Goal: Task Accomplishment & Management: Manage account settings

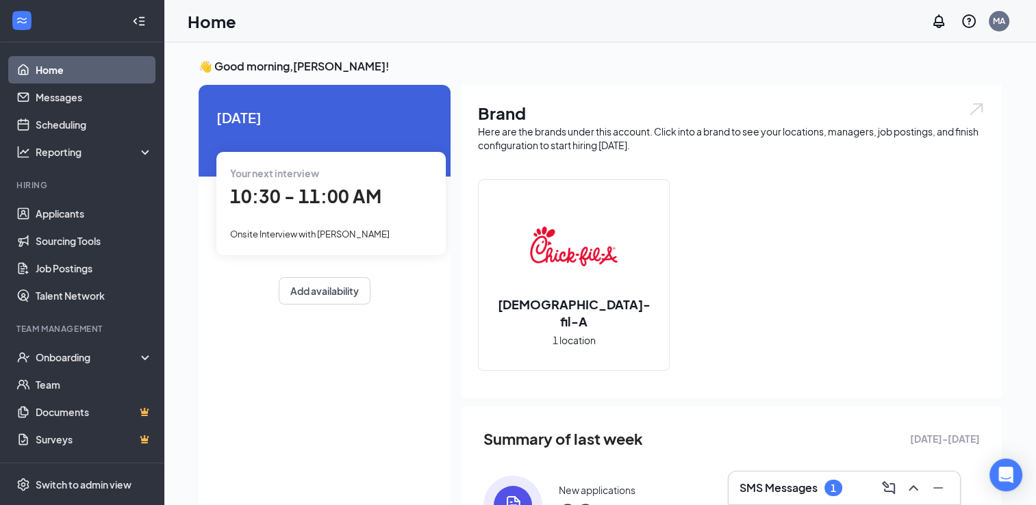
click at [824, 504] on div "SMS Messages 1" at bounding box center [843, 488] width 231 height 33
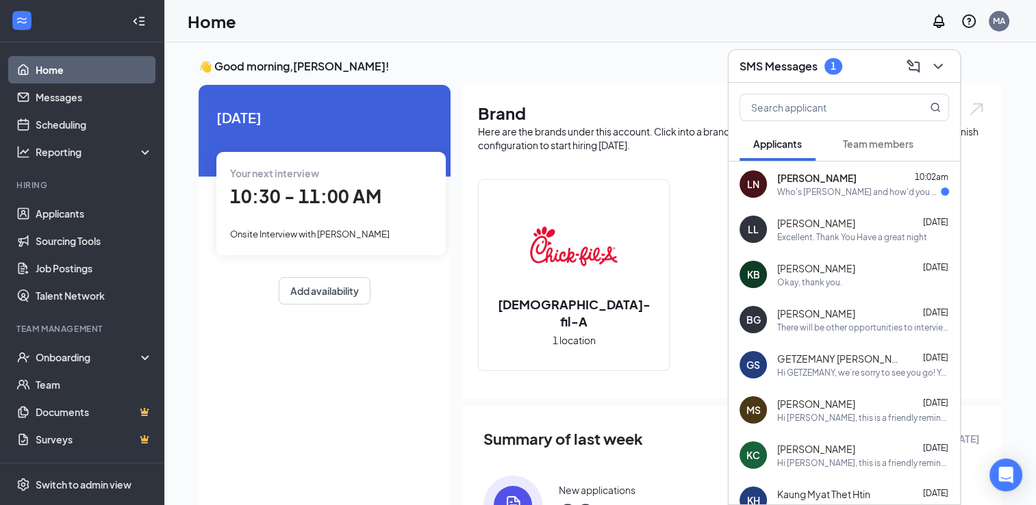
click at [860, 196] on div "Who's [PERSON_NAME] and how'd you get this number" at bounding box center [859, 192] width 164 height 12
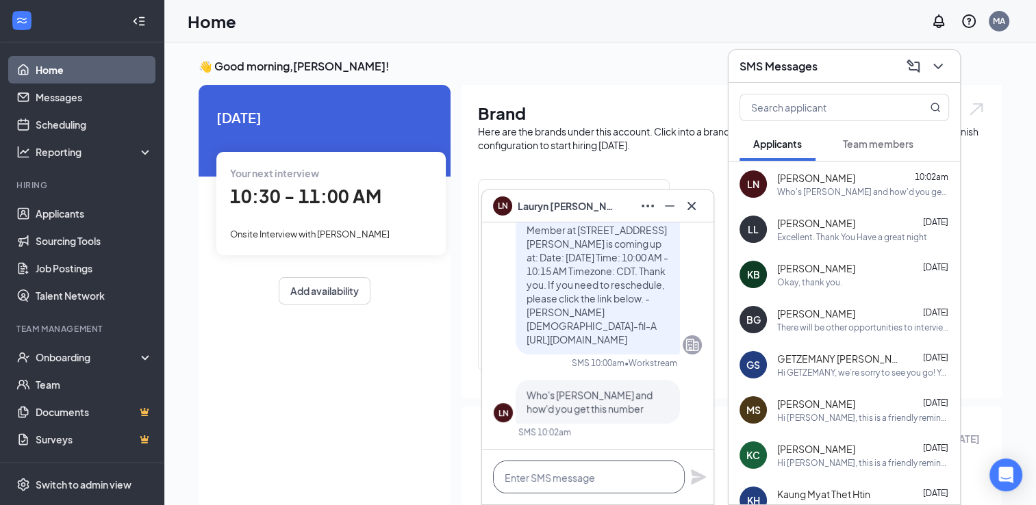
click at [592, 488] on textarea at bounding box center [589, 477] width 192 height 33
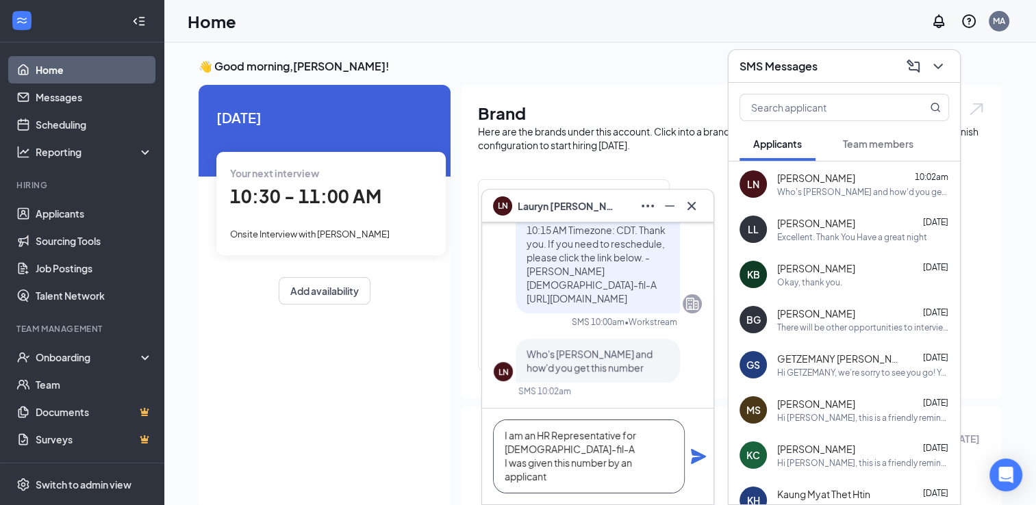
scroll to position [1, 0]
type textarea "I am an HR Representative for [DEMOGRAPHIC_DATA]-fil-A I was given this number …"
click at [701, 459] on icon "Plane" at bounding box center [698, 456] width 15 height 15
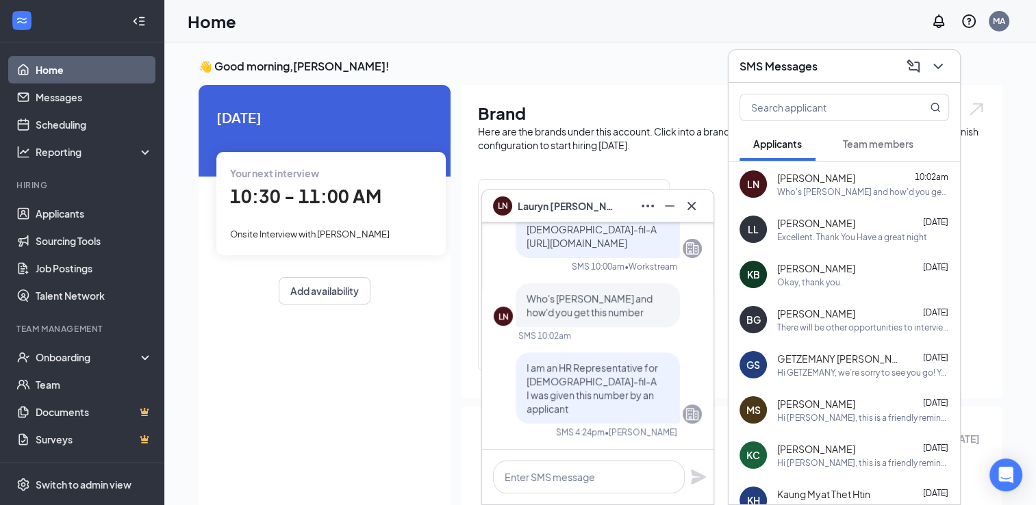
scroll to position [0, 0]
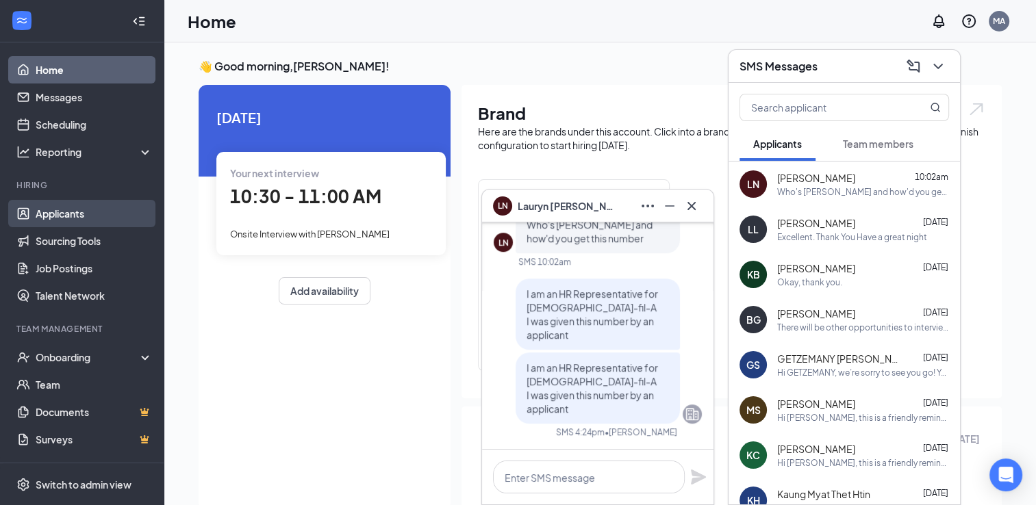
click at [66, 209] on link "Applicants" at bounding box center [94, 213] width 117 height 27
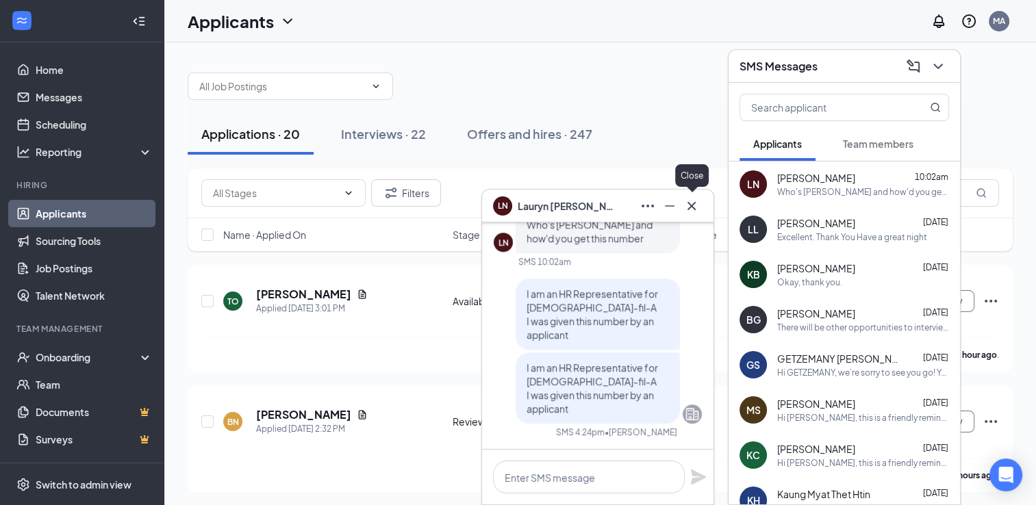
click at [693, 204] on icon "Cross" at bounding box center [691, 205] width 8 height 8
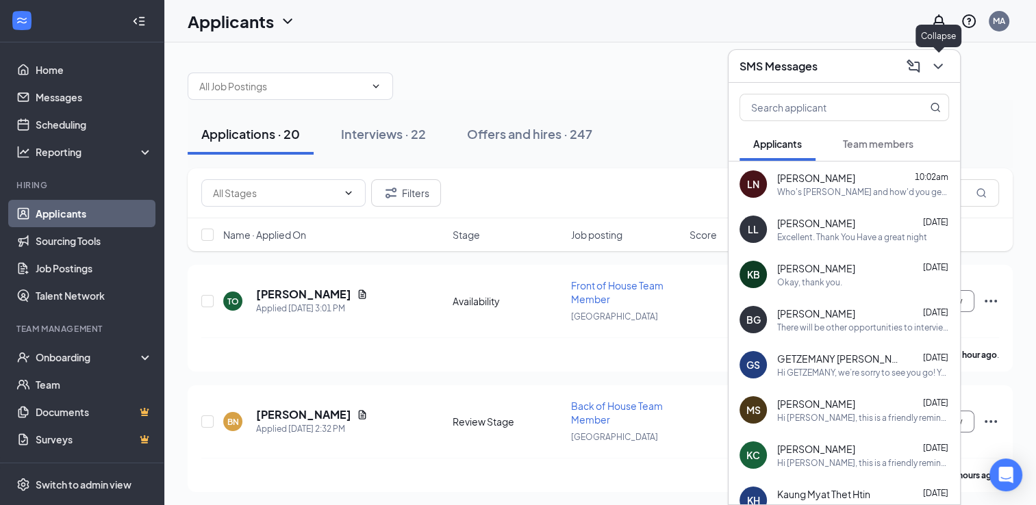
click at [945, 71] on icon "ChevronDown" at bounding box center [938, 66] width 16 height 16
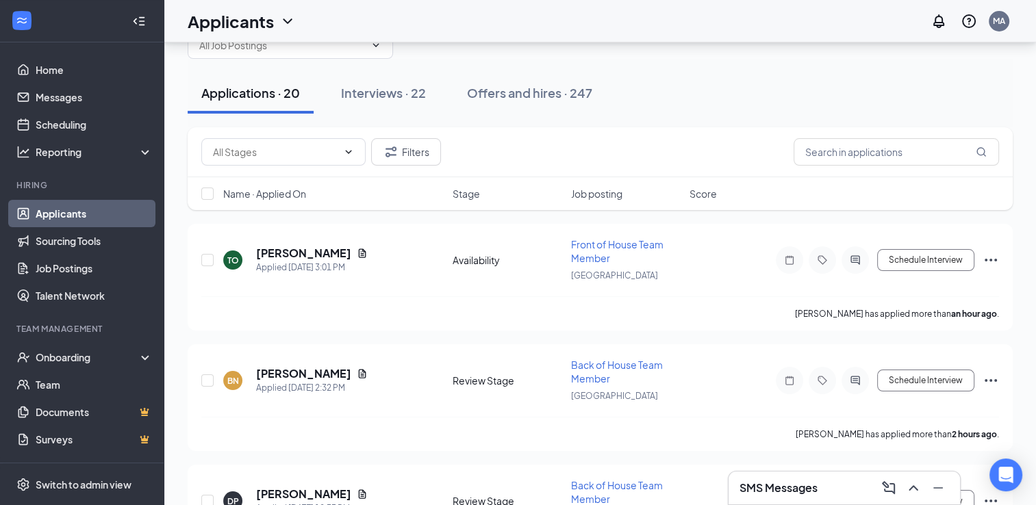
scroll to position [47, 0]
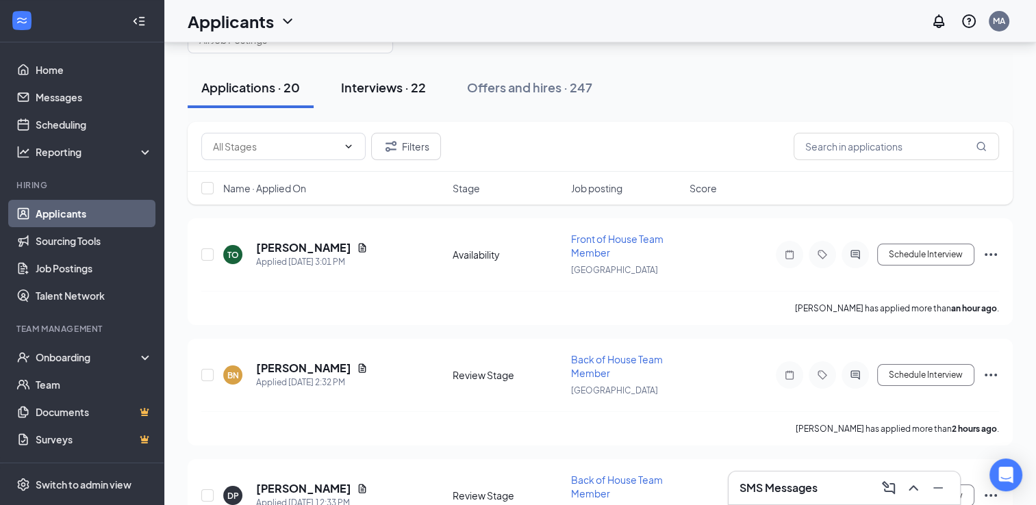
click at [399, 97] on button "Interviews · 22" at bounding box center [383, 87] width 112 height 41
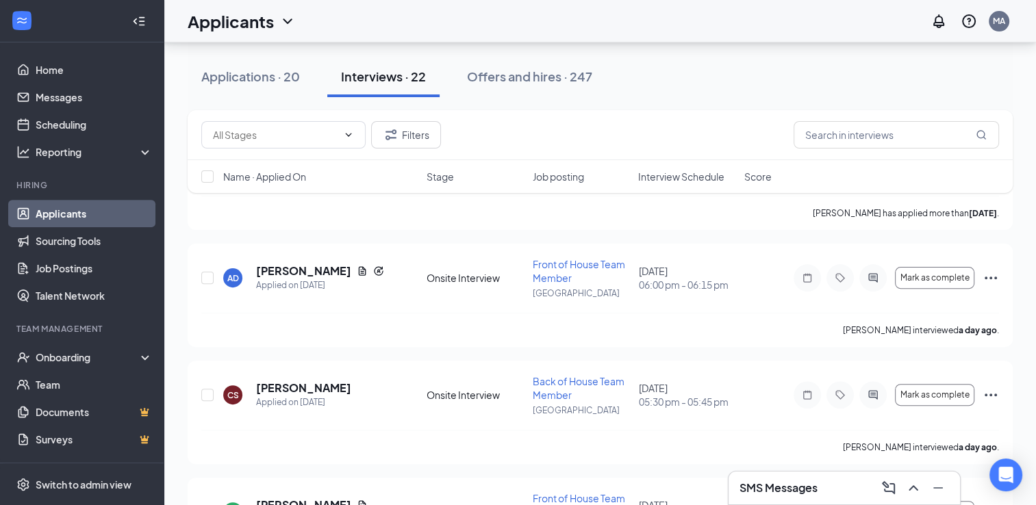
scroll to position [381, 0]
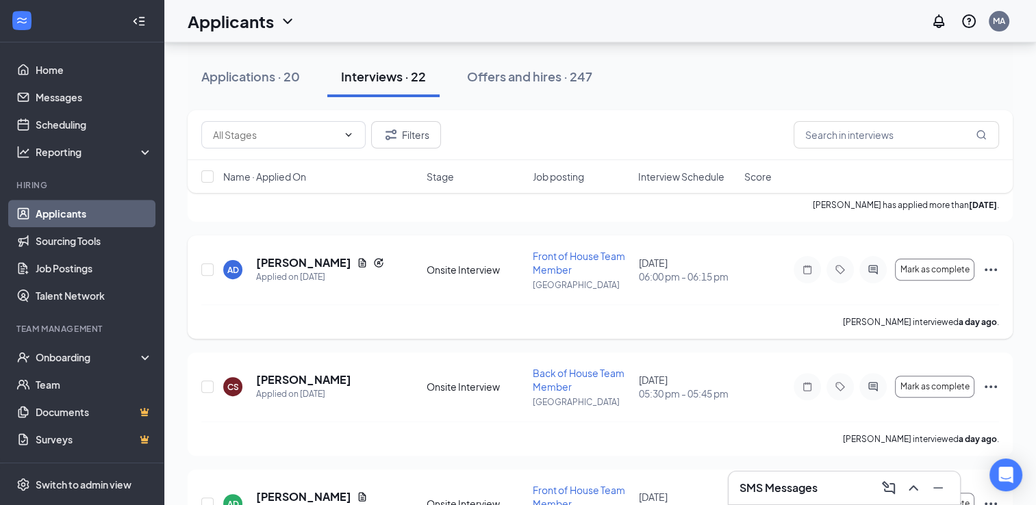
click at [993, 270] on icon "Ellipses" at bounding box center [990, 269] width 16 height 16
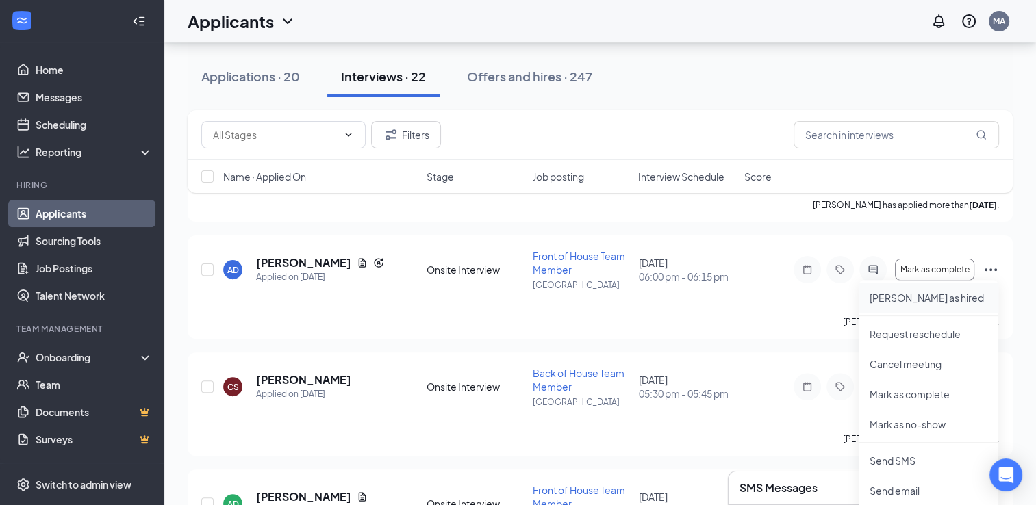
click at [931, 299] on p "[PERSON_NAME] as hired" at bounding box center [928, 298] width 118 height 14
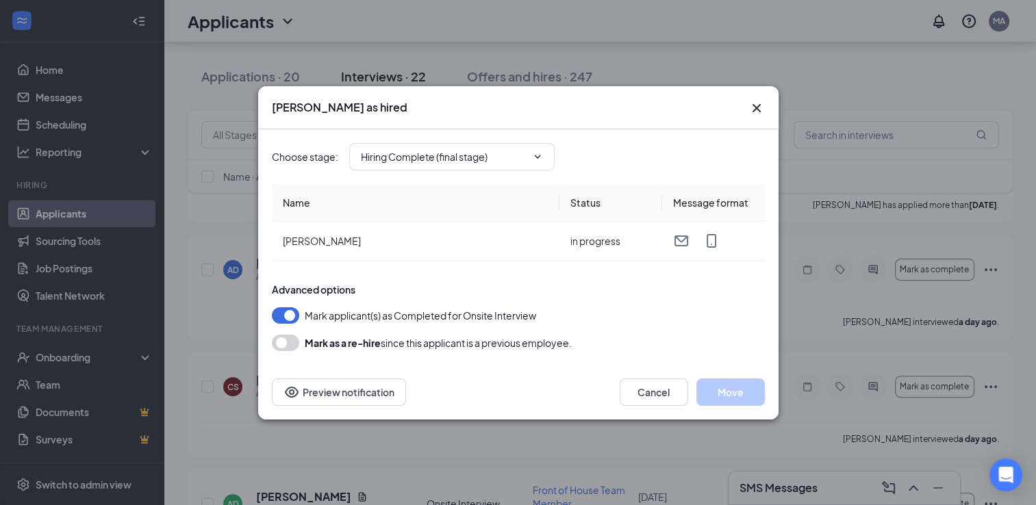
type input "Hiring Complete (final stage)"
click at [734, 389] on button "Move" at bounding box center [730, 392] width 68 height 27
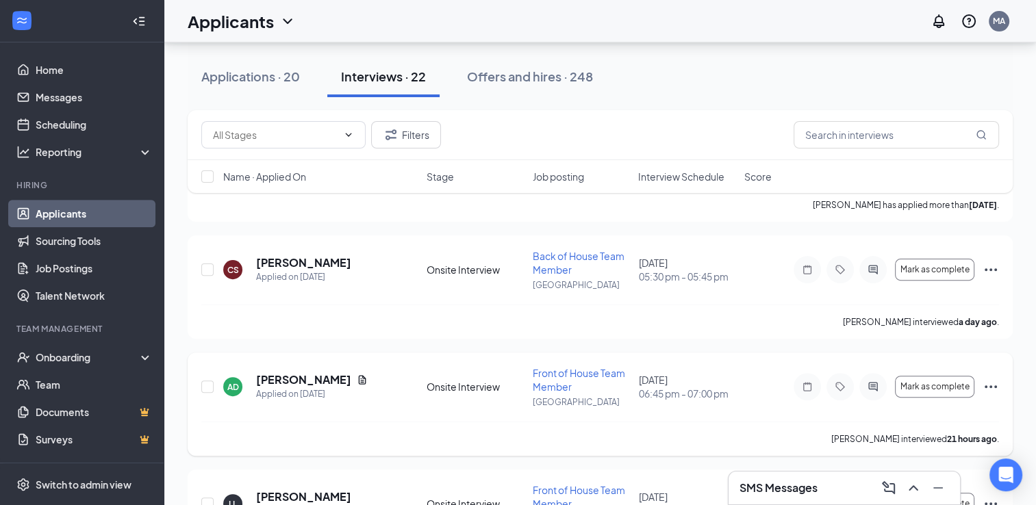
click at [990, 387] on icon "Ellipses" at bounding box center [990, 387] width 16 height 16
click at [897, 415] on p "[PERSON_NAME] as hired" at bounding box center [928, 415] width 118 height 14
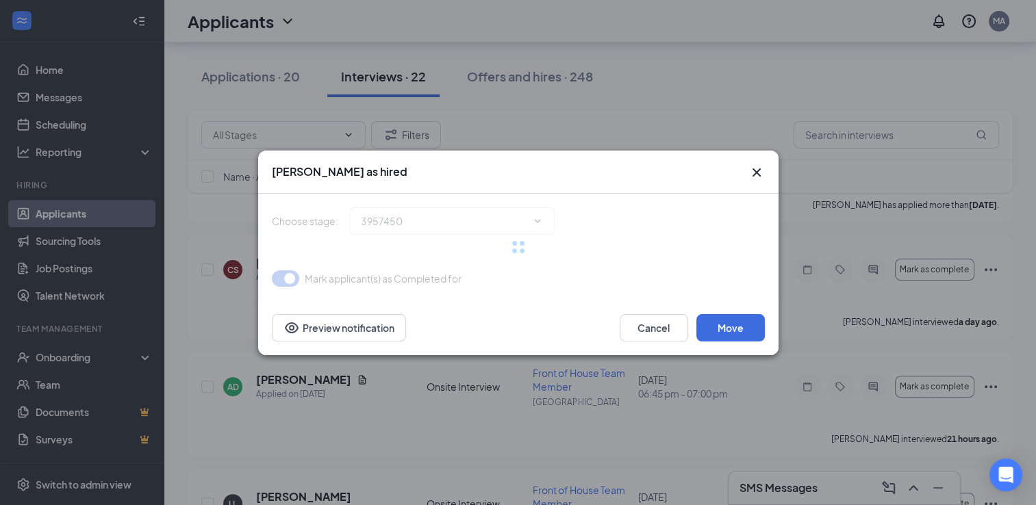
type input "Hiring Complete (final stage)"
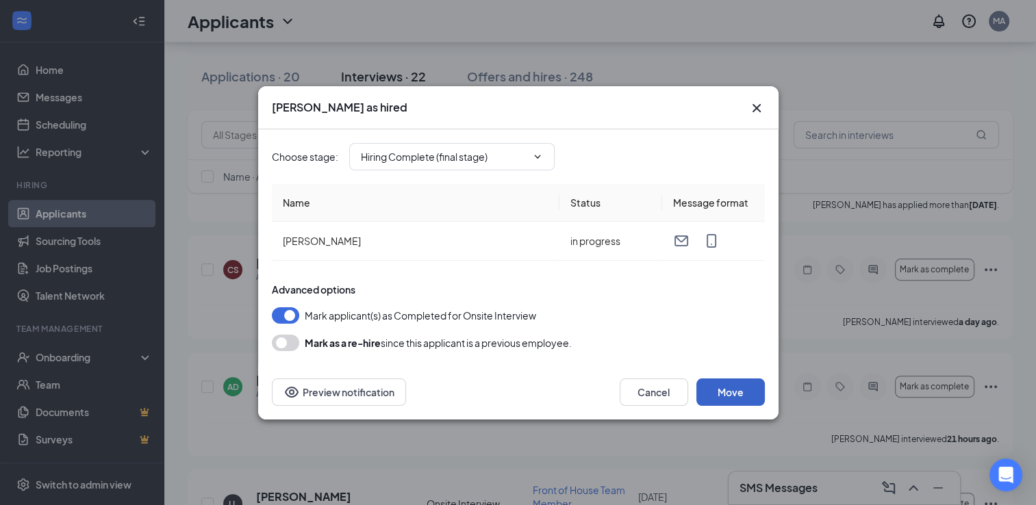
click at [739, 396] on button "Move" at bounding box center [730, 392] width 68 height 27
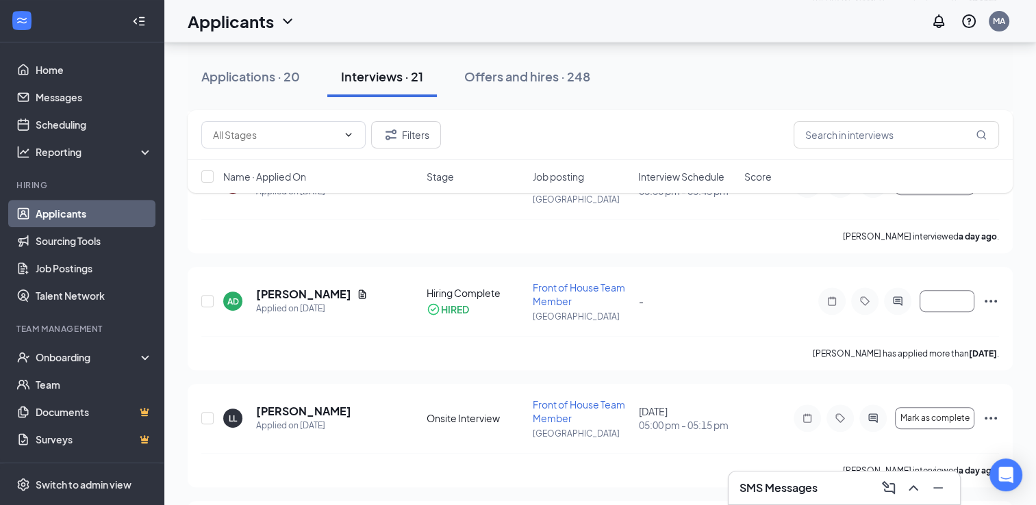
scroll to position [500, 0]
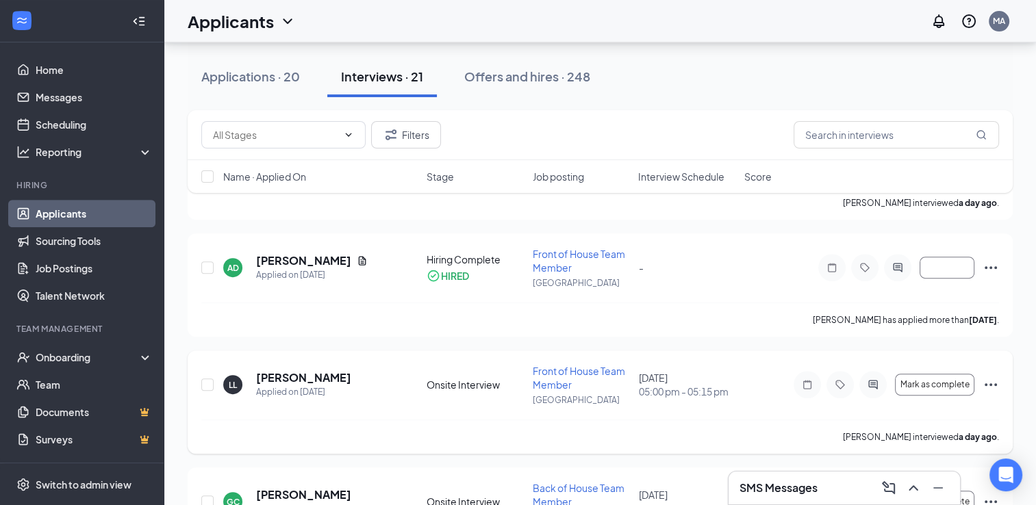
click at [986, 378] on icon "Ellipses" at bounding box center [990, 384] width 16 height 16
click at [909, 416] on p "[PERSON_NAME] as hired" at bounding box center [928, 413] width 118 height 14
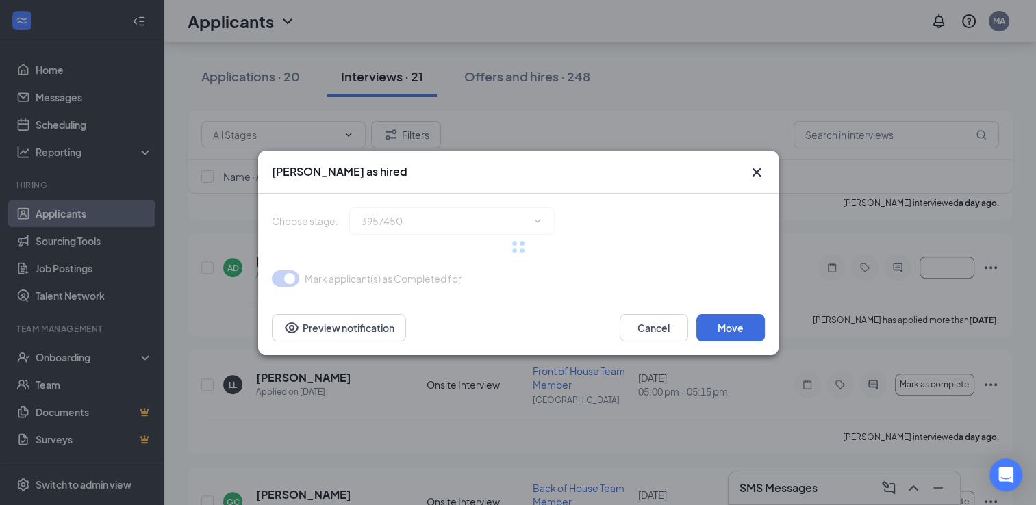
type input "Hiring Complete (final stage)"
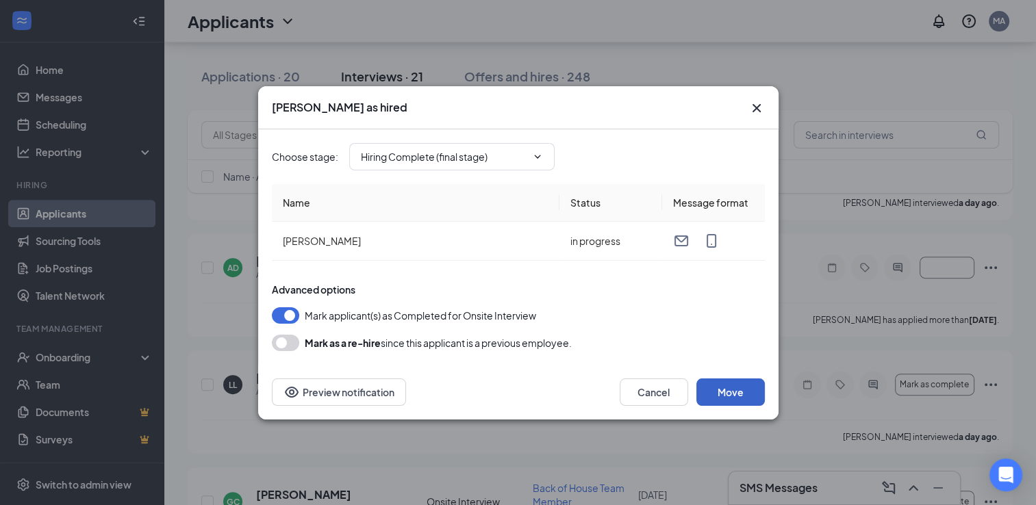
click at [745, 393] on button "Move" at bounding box center [730, 392] width 68 height 27
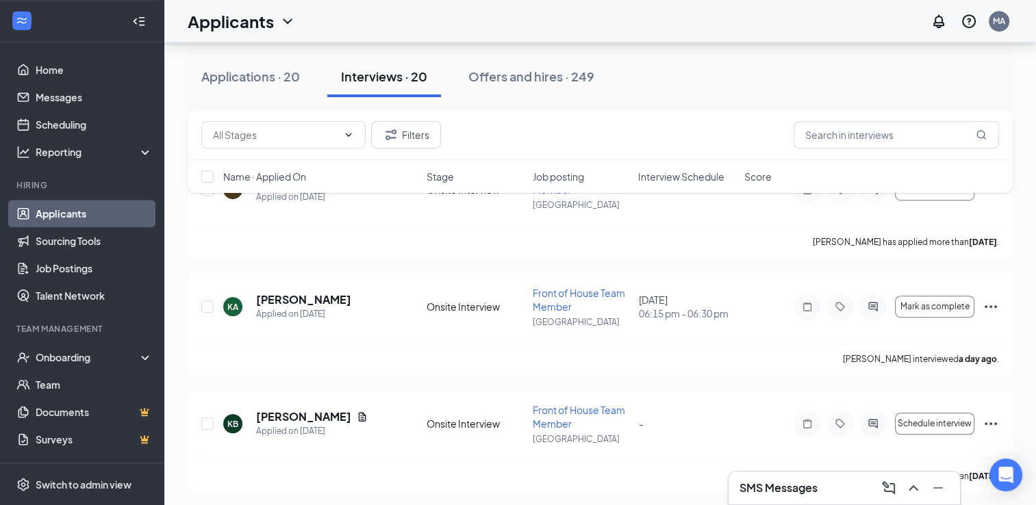
scroll to position [932, 0]
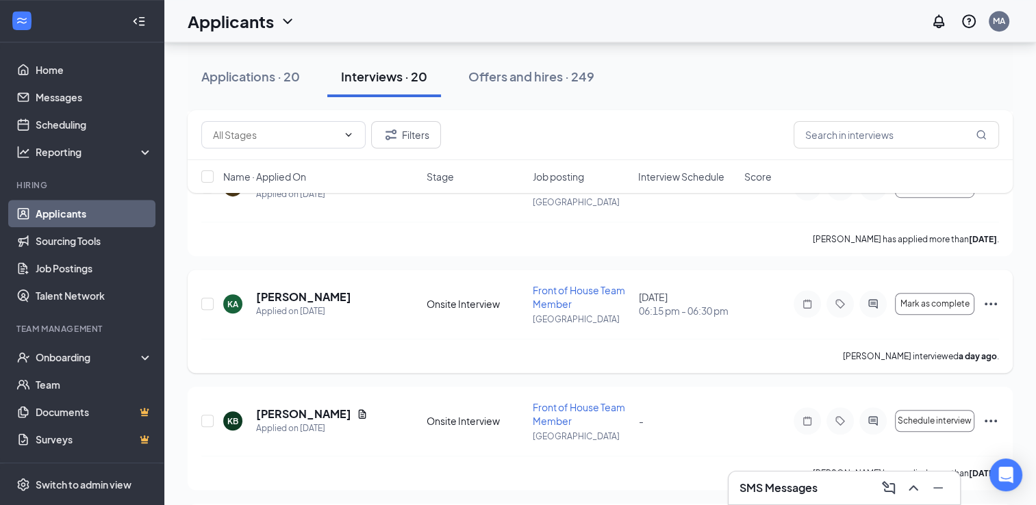
click at [984, 304] on icon "Ellipses" at bounding box center [990, 304] width 16 height 16
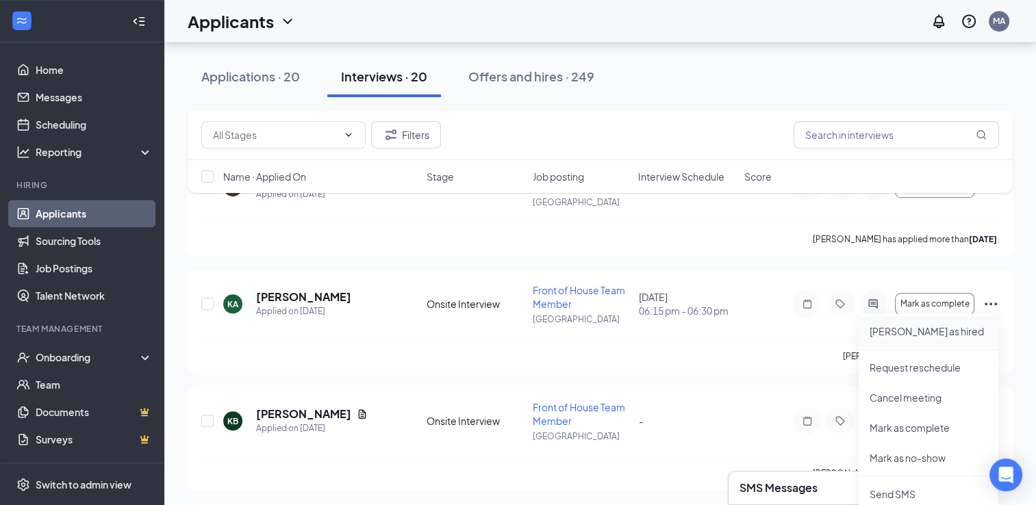
click at [927, 330] on p "[PERSON_NAME] as hired" at bounding box center [928, 331] width 118 height 14
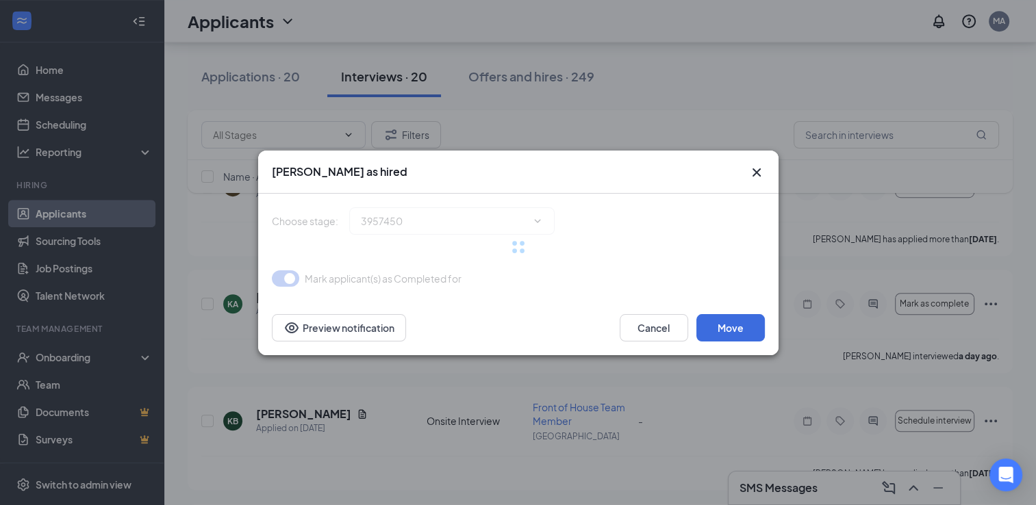
type input "Hiring Complete (final stage)"
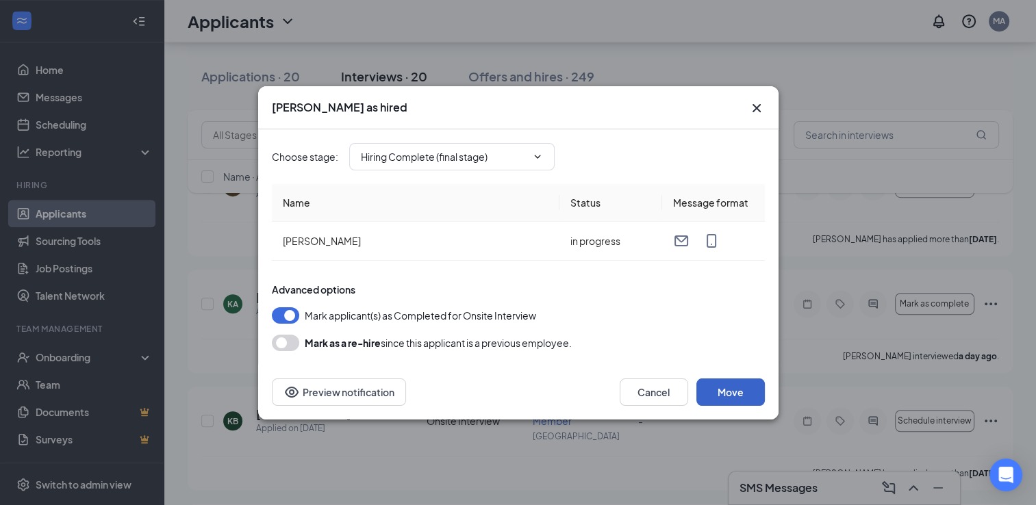
click at [732, 387] on button "Move" at bounding box center [730, 392] width 68 height 27
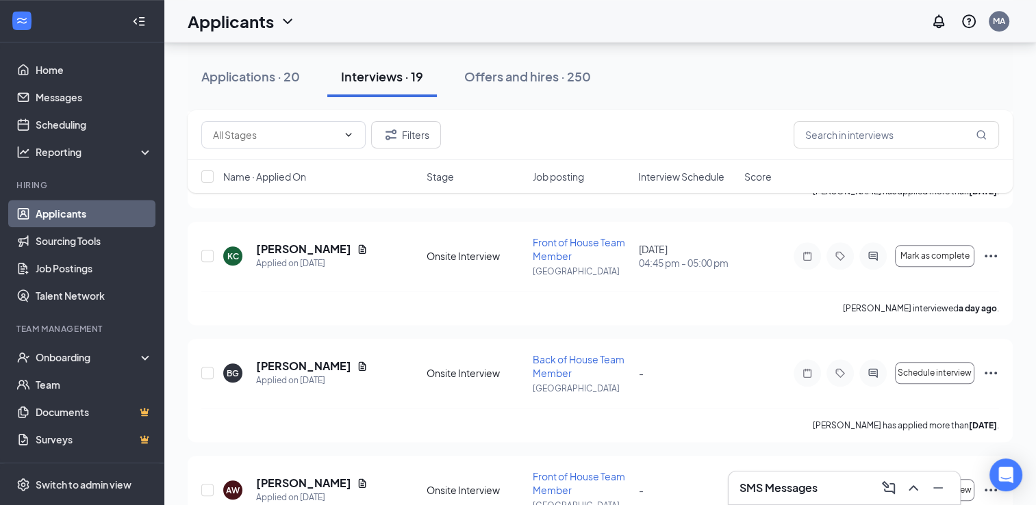
scroll to position [1333, 0]
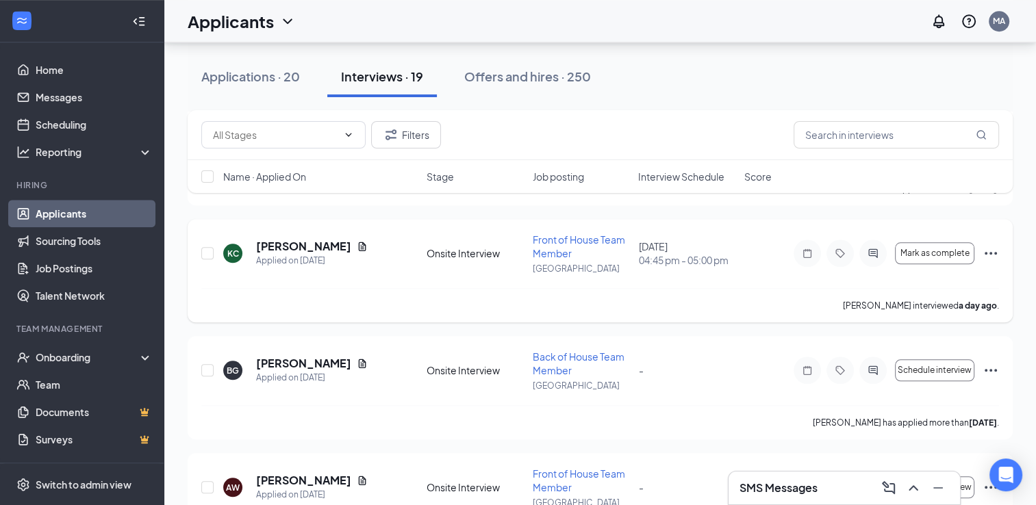
click at [995, 257] on icon "Ellipses" at bounding box center [990, 253] width 16 height 16
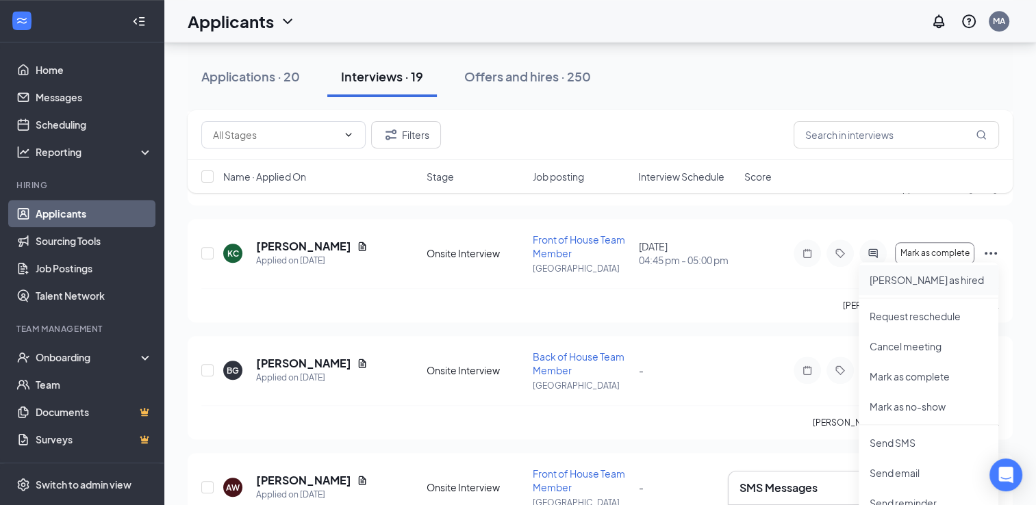
click at [901, 281] on p "[PERSON_NAME] as hired" at bounding box center [928, 280] width 118 height 14
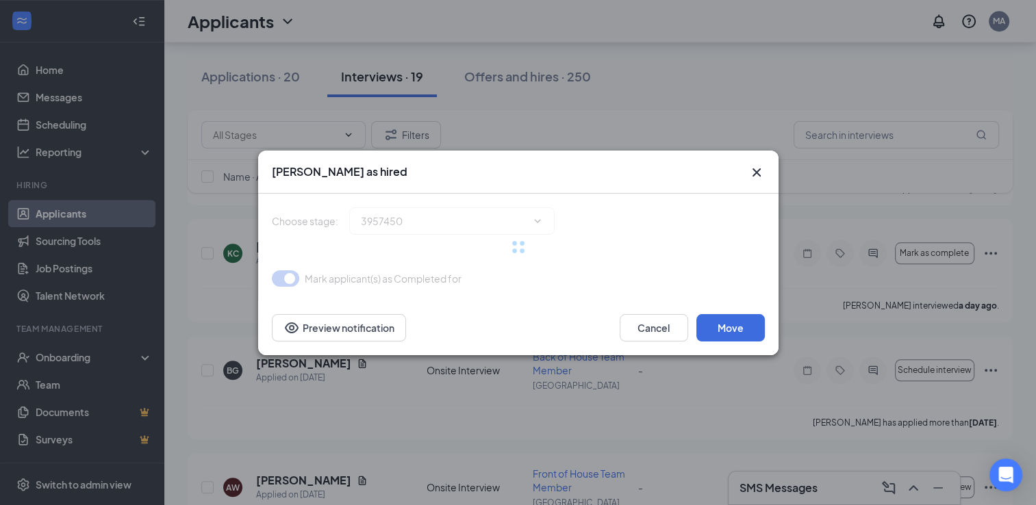
type input "Hiring Complete (final stage)"
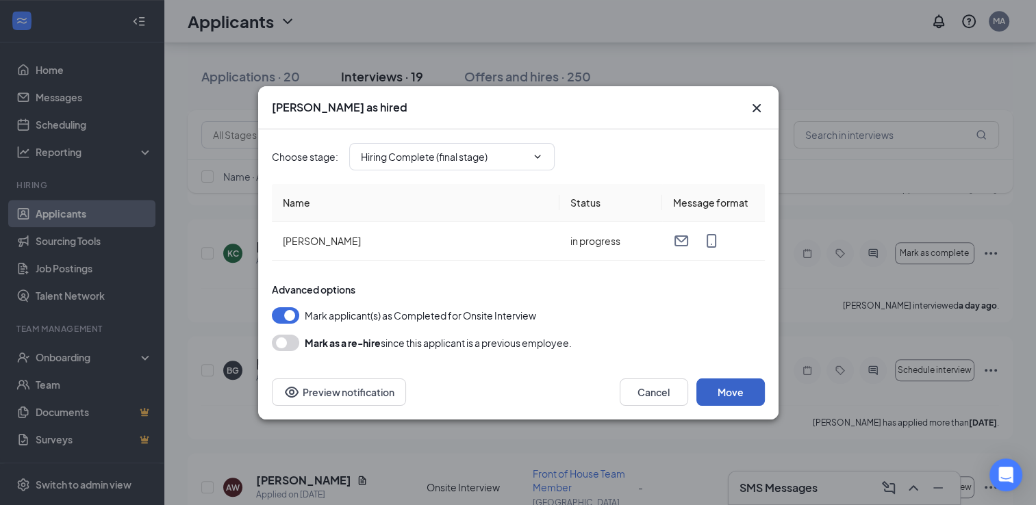
click at [732, 383] on button "Move" at bounding box center [730, 392] width 68 height 27
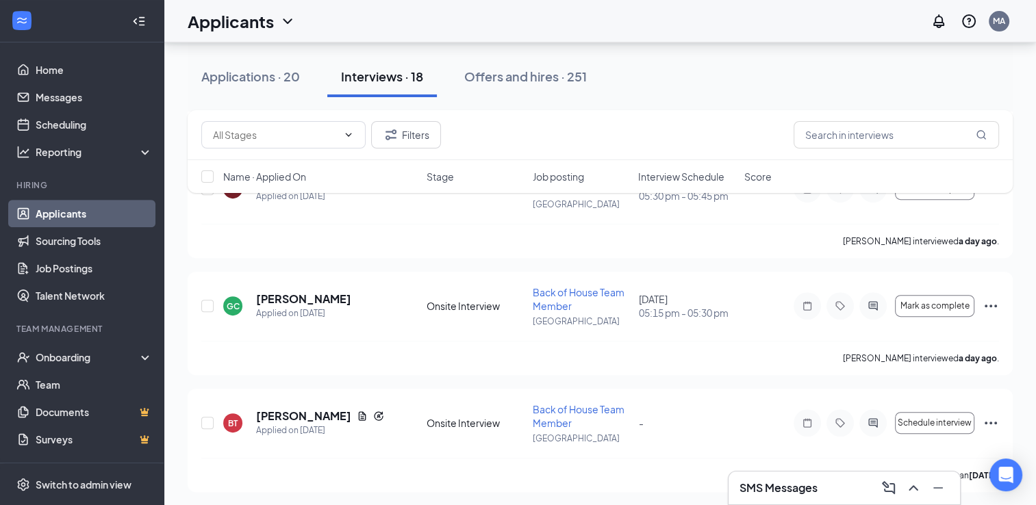
scroll to position [459, 0]
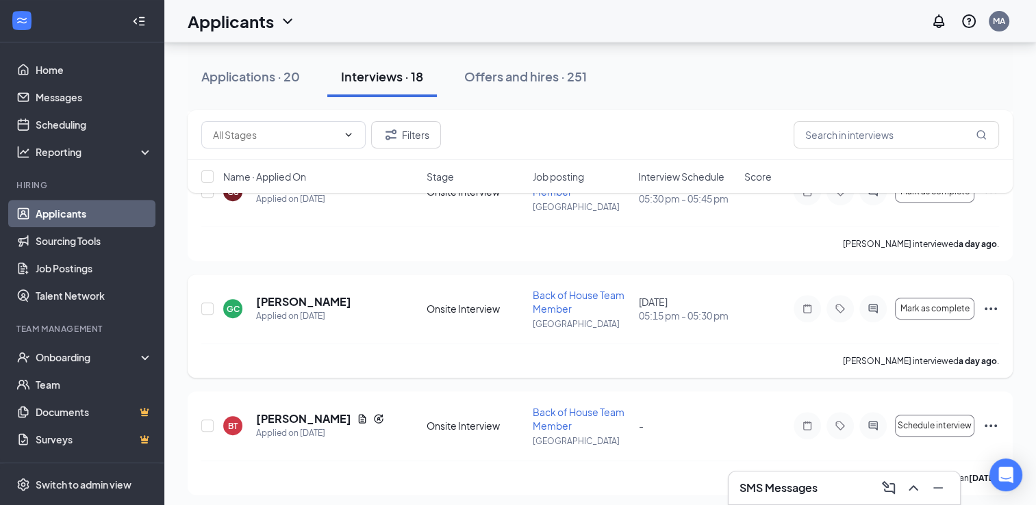
click at [995, 310] on icon "Ellipses" at bounding box center [990, 309] width 16 height 16
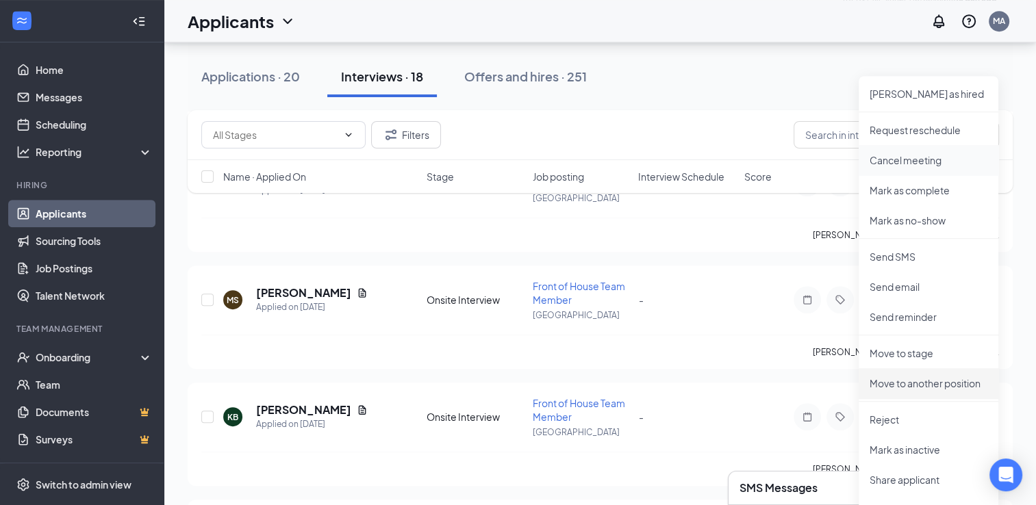
scroll to position [705, 0]
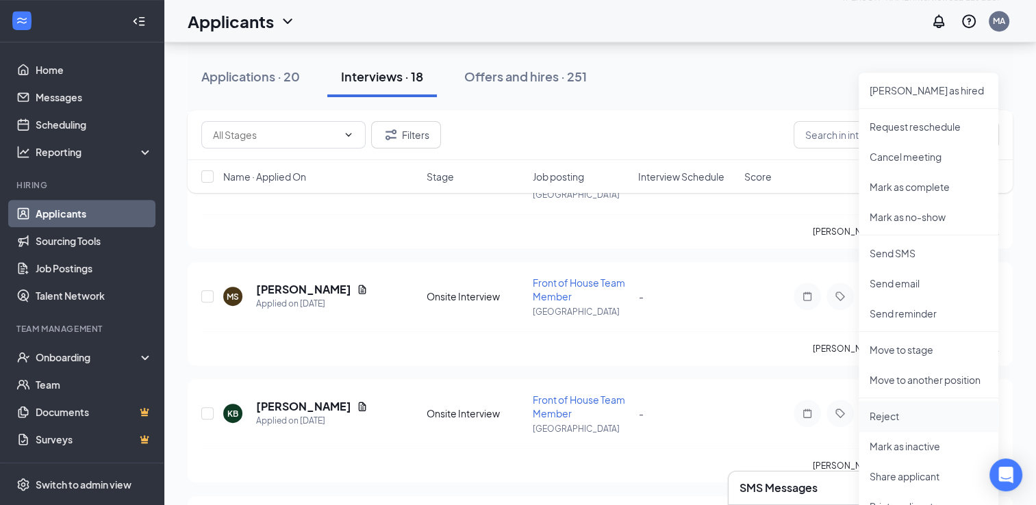
click at [892, 420] on p "Reject" at bounding box center [928, 416] width 118 height 14
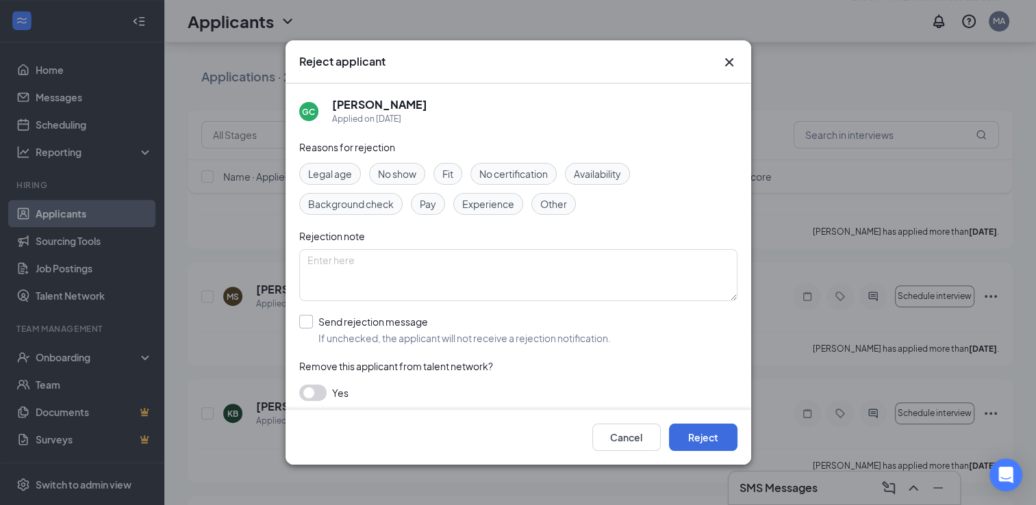
click at [309, 326] on input "Send rejection message If unchecked, the applicant will not receive a rejection…" at bounding box center [454, 330] width 311 height 30
checkbox input "true"
click at [718, 439] on button "Reject" at bounding box center [703, 437] width 68 height 27
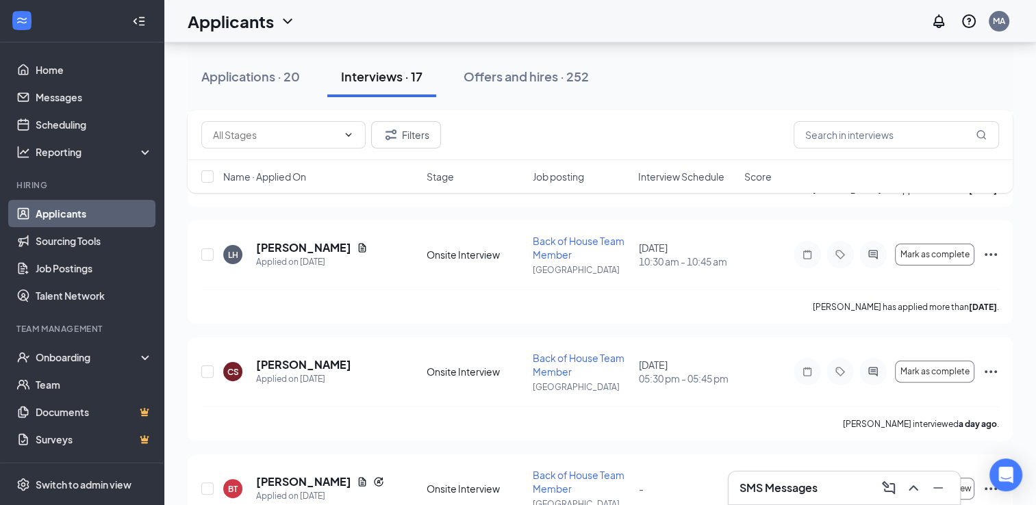
scroll to position [267, 0]
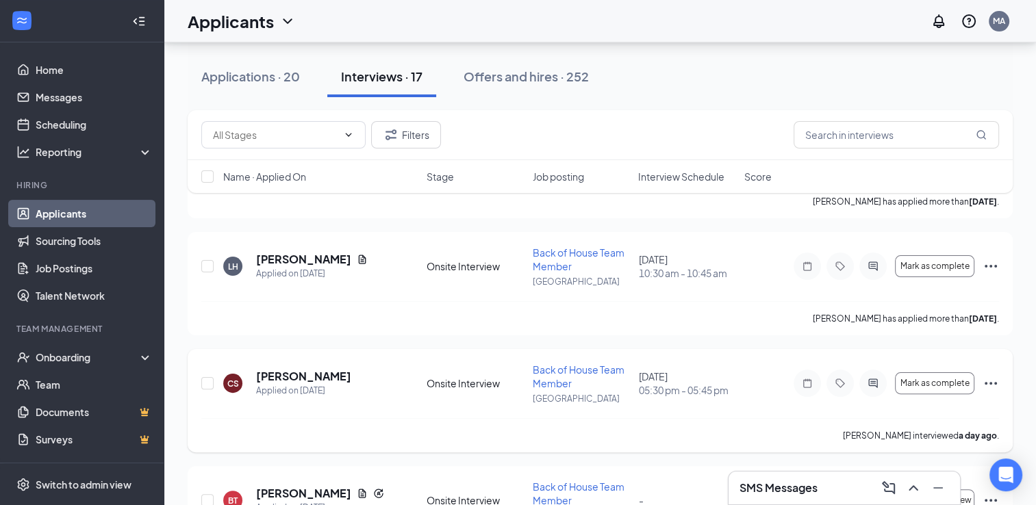
click at [994, 387] on icon "Ellipses" at bounding box center [990, 383] width 16 height 16
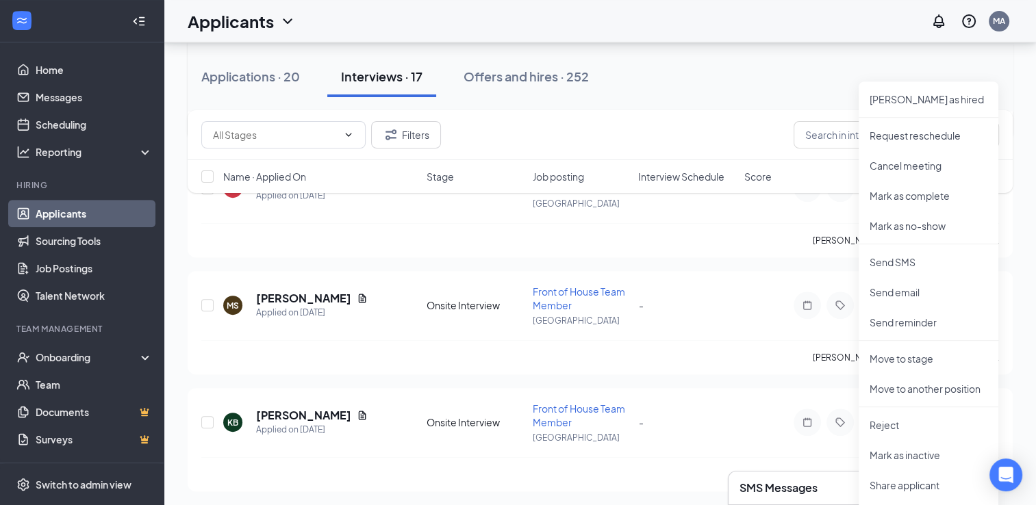
scroll to position [596, 0]
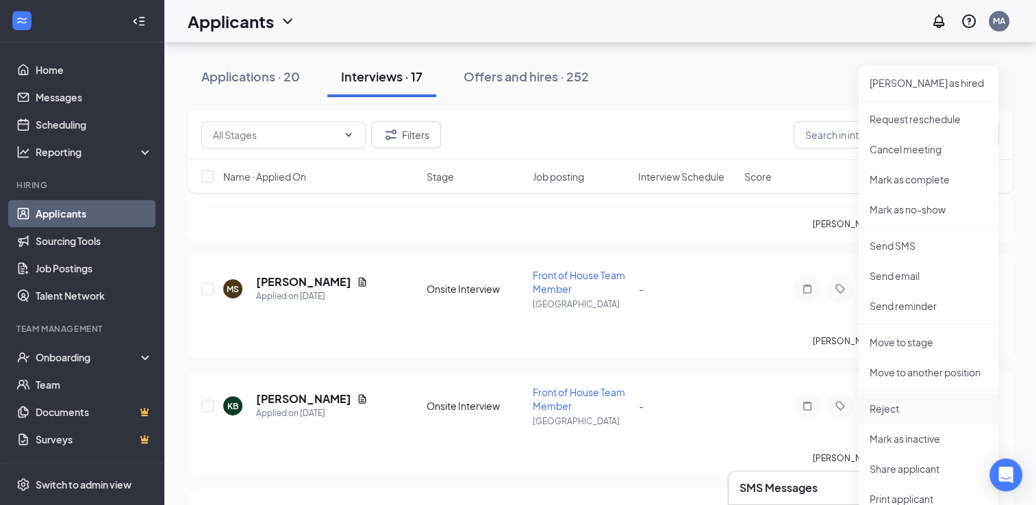
click at [879, 409] on p "Reject" at bounding box center [928, 409] width 118 height 14
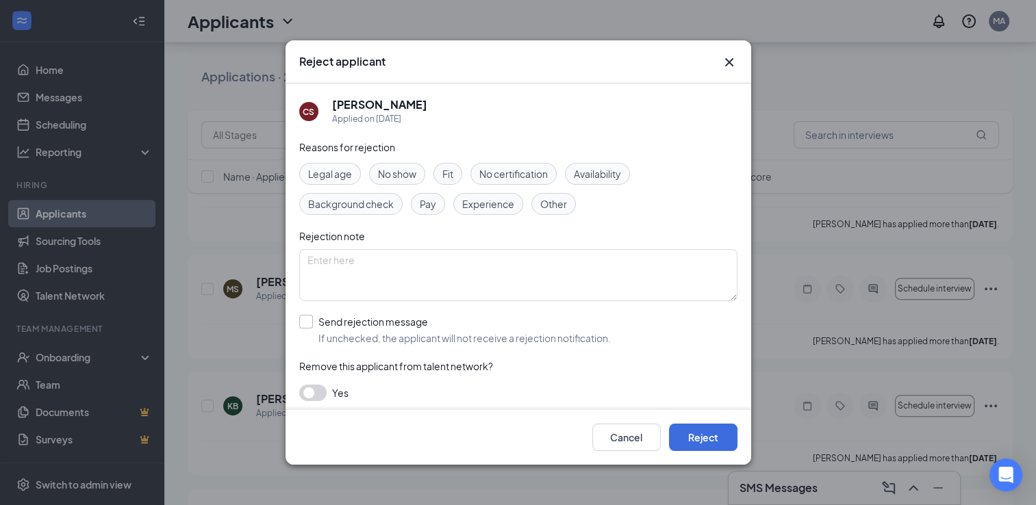
click at [309, 322] on input "Send rejection message If unchecked, the applicant will not receive a rejection…" at bounding box center [454, 330] width 311 height 30
checkbox input "true"
click at [709, 442] on button "Reject" at bounding box center [703, 437] width 68 height 27
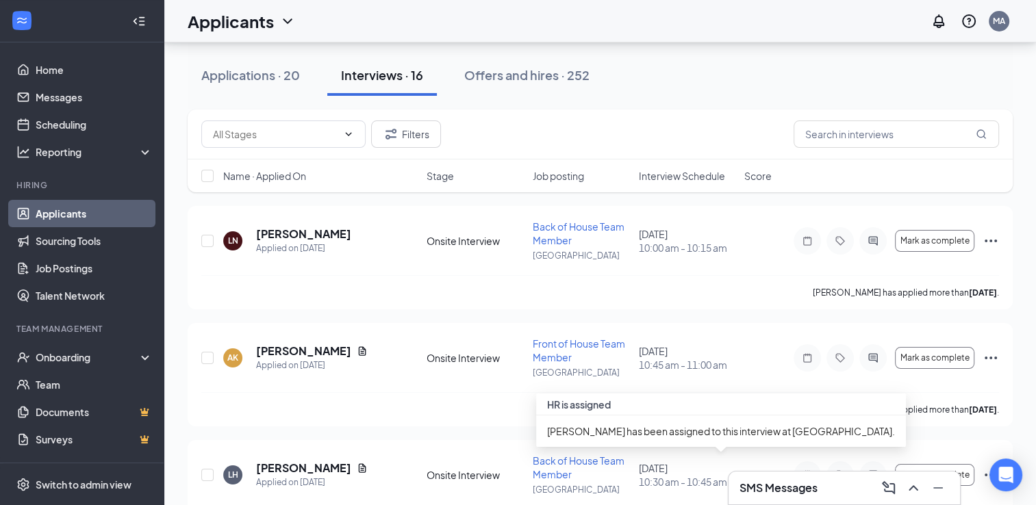
scroll to position [0, 0]
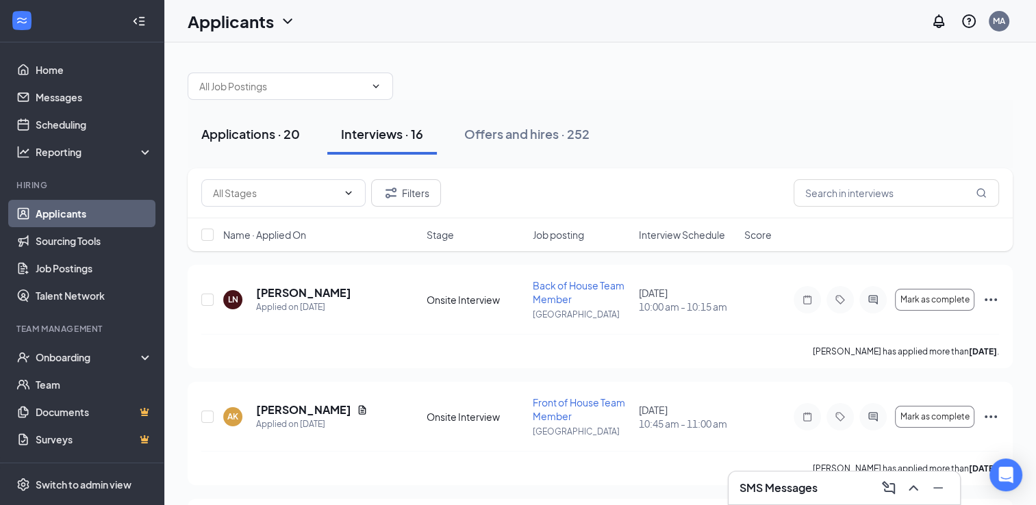
click at [268, 131] on div "Applications · 20" at bounding box center [250, 133] width 99 height 17
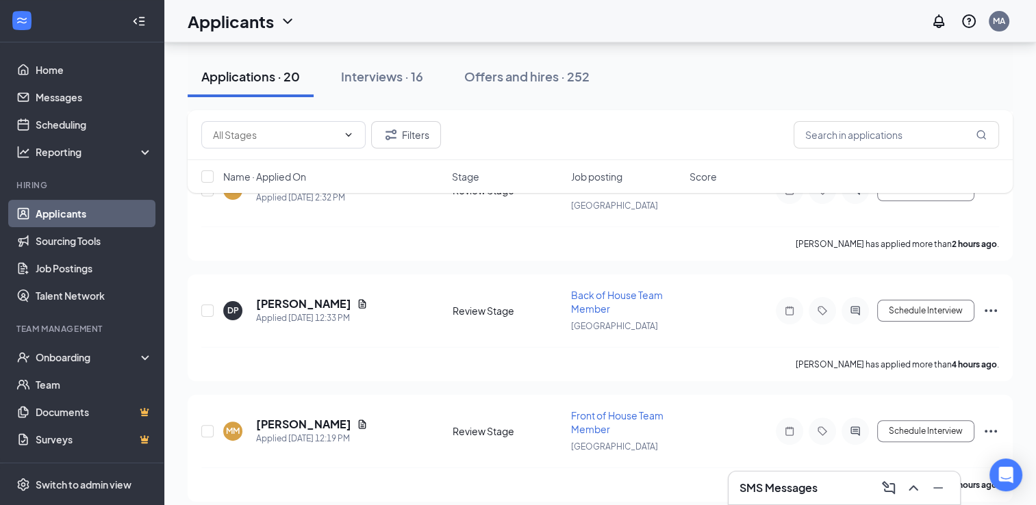
scroll to position [236, 0]
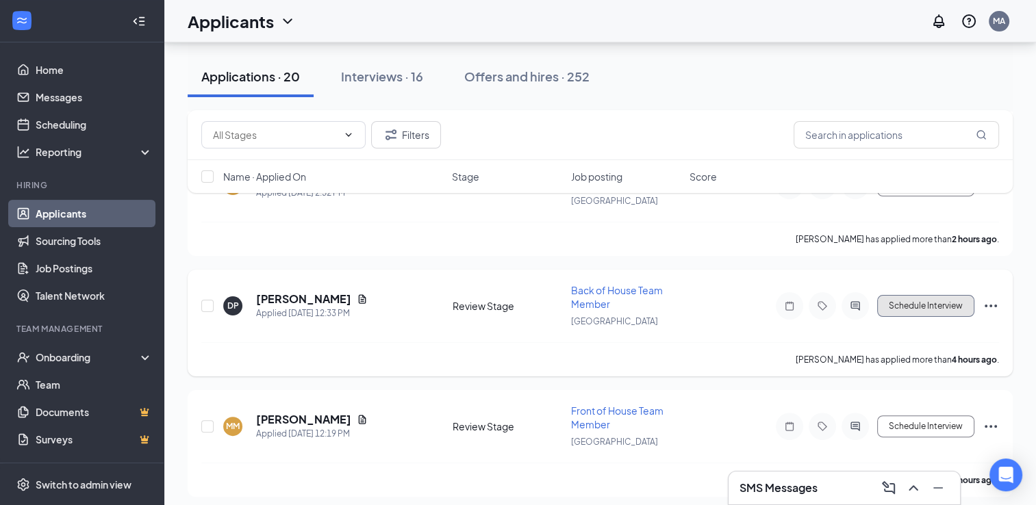
click at [933, 303] on button "Schedule Interview" at bounding box center [925, 306] width 97 height 22
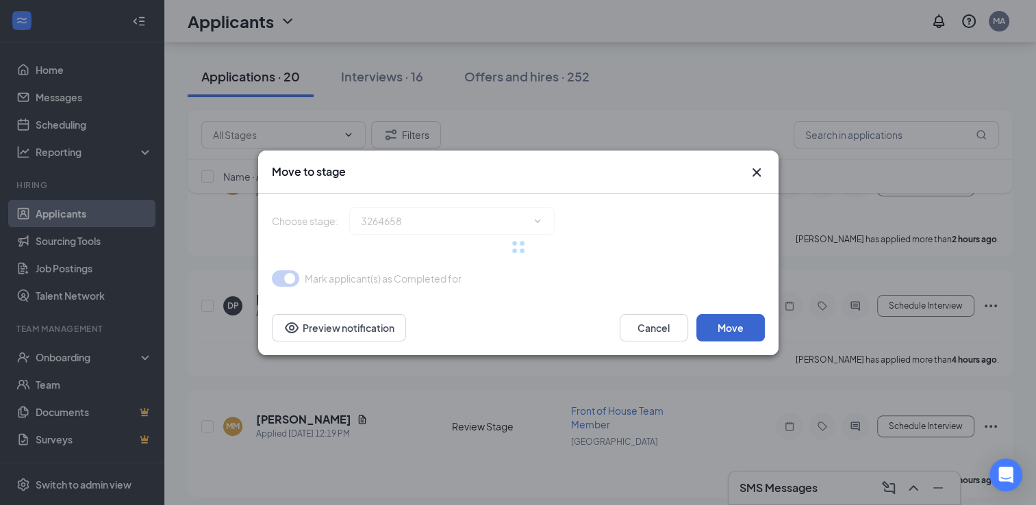
type input "Onsite Interview (next stage)"
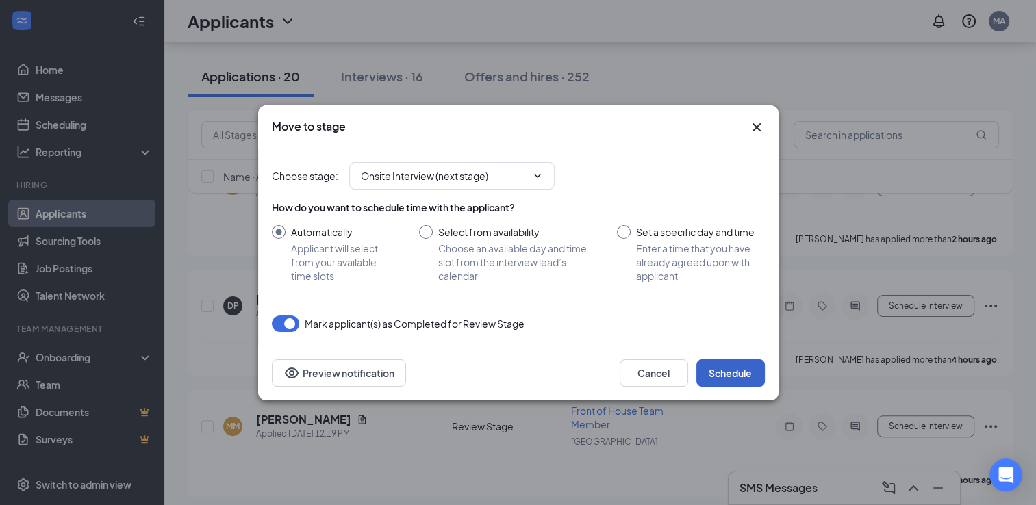
click at [731, 385] on button "Schedule" at bounding box center [730, 372] width 68 height 27
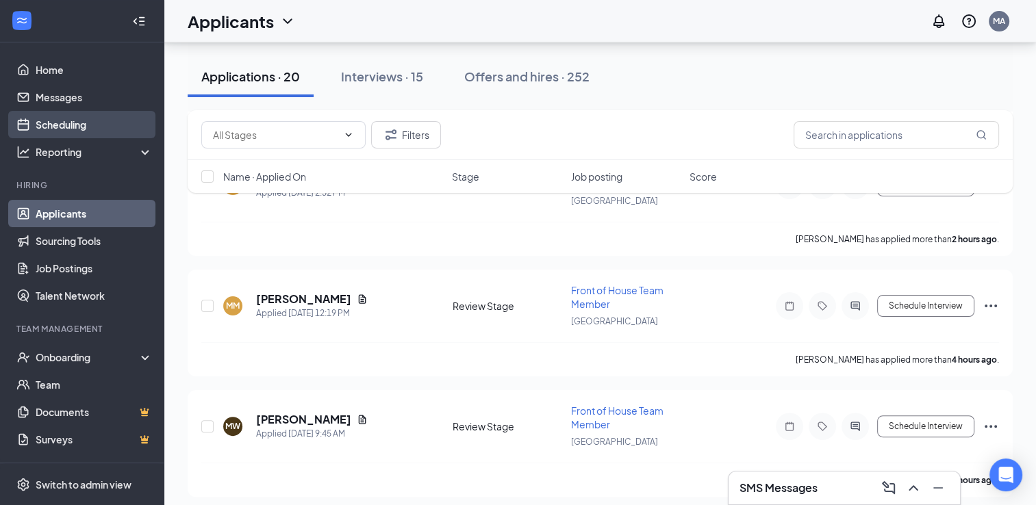
click at [65, 131] on link "Scheduling" at bounding box center [94, 124] width 117 height 27
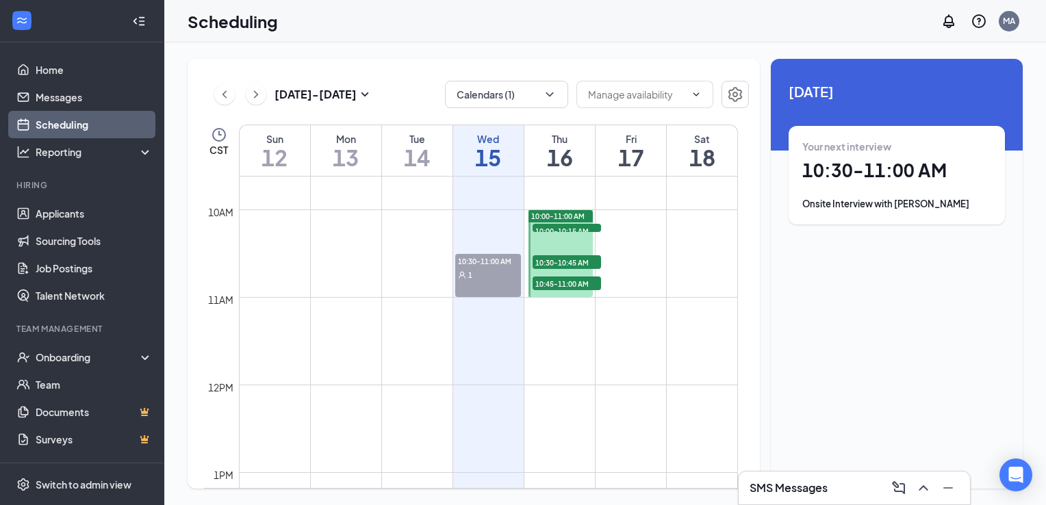
scroll to position [852, 0]
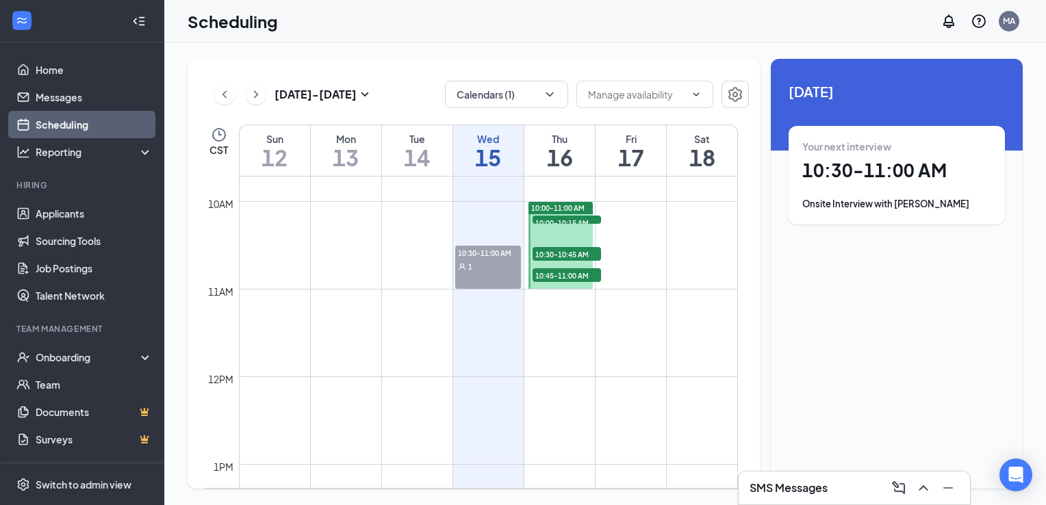
click at [475, 278] on div "10:30-11:00 AM 1" at bounding box center [488, 267] width 66 height 43
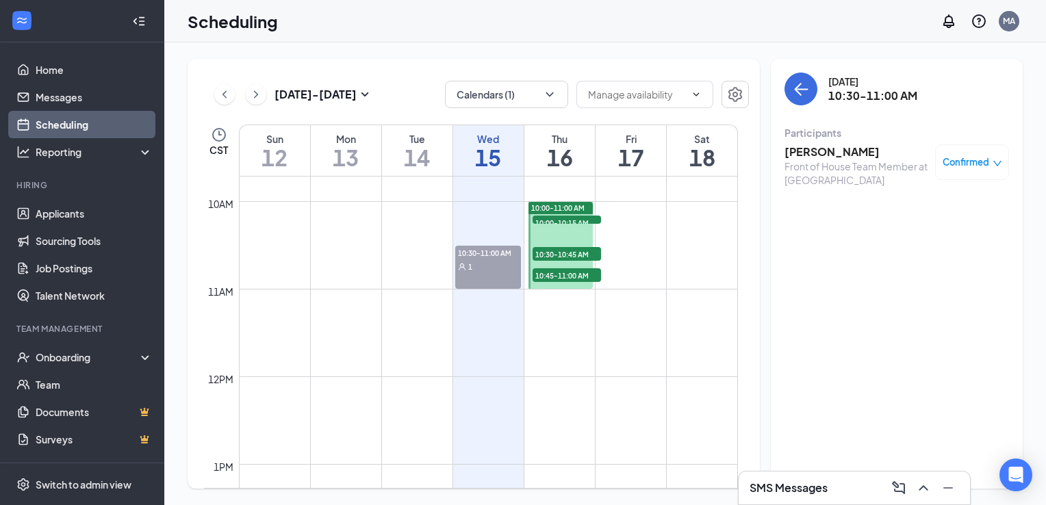
click at [838, 154] on h3 "[PERSON_NAME]" at bounding box center [856, 151] width 144 height 15
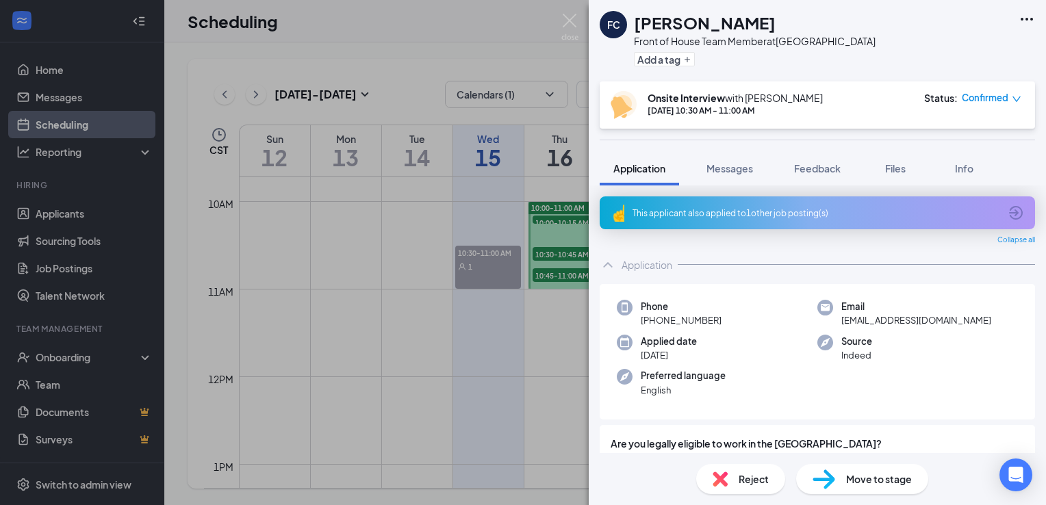
click at [969, 99] on span "Confirmed" at bounding box center [985, 98] width 47 height 14
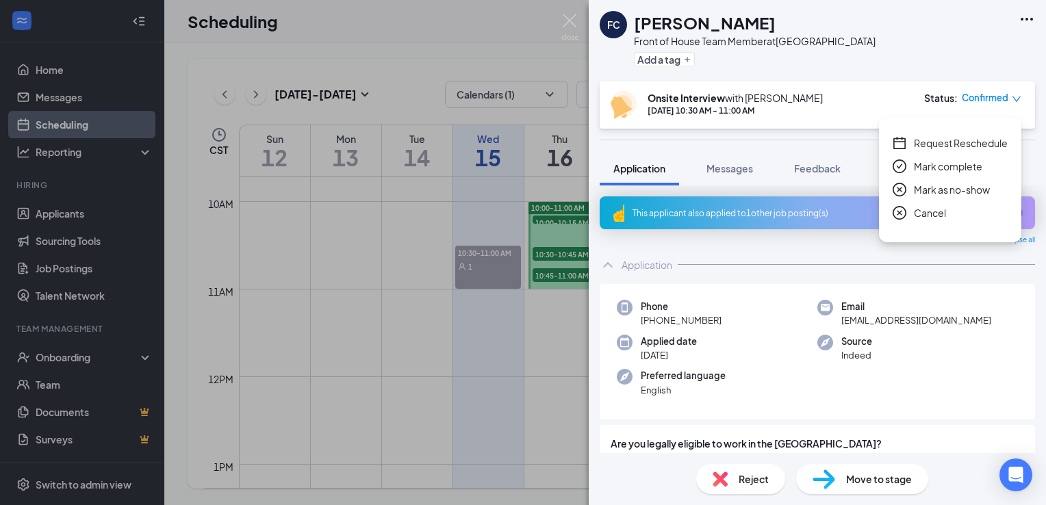
click at [939, 166] on span "Mark complete" at bounding box center [948, 166] width 68 height 15
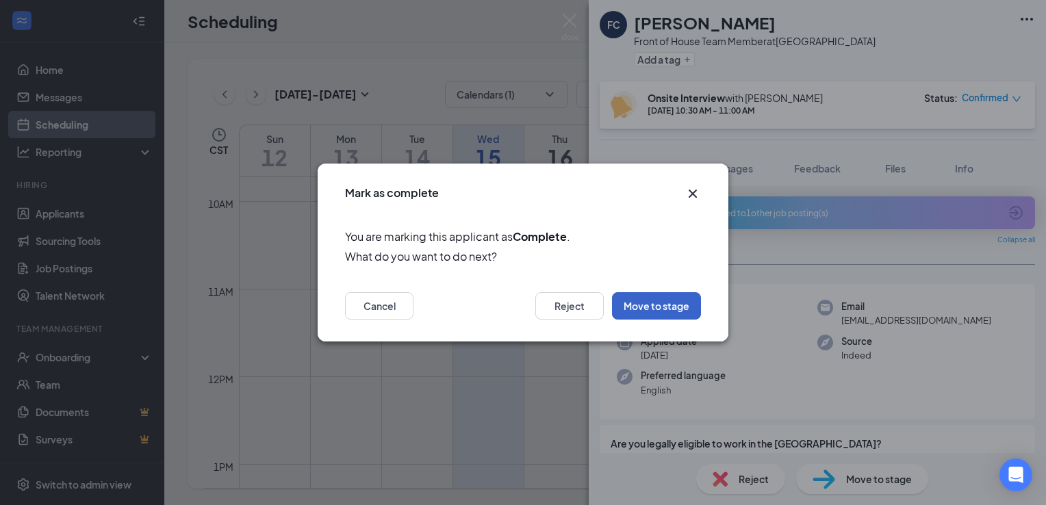
click at [676, 310] on button "Move to stage" at bounding box center [656, 305] width 89 height 27
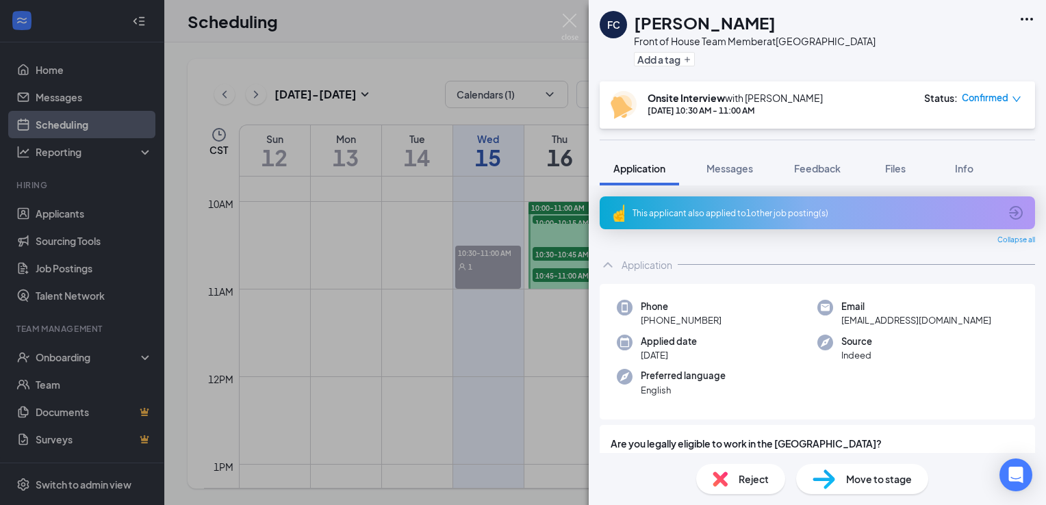
type input "Onboard Signing (next stage)"
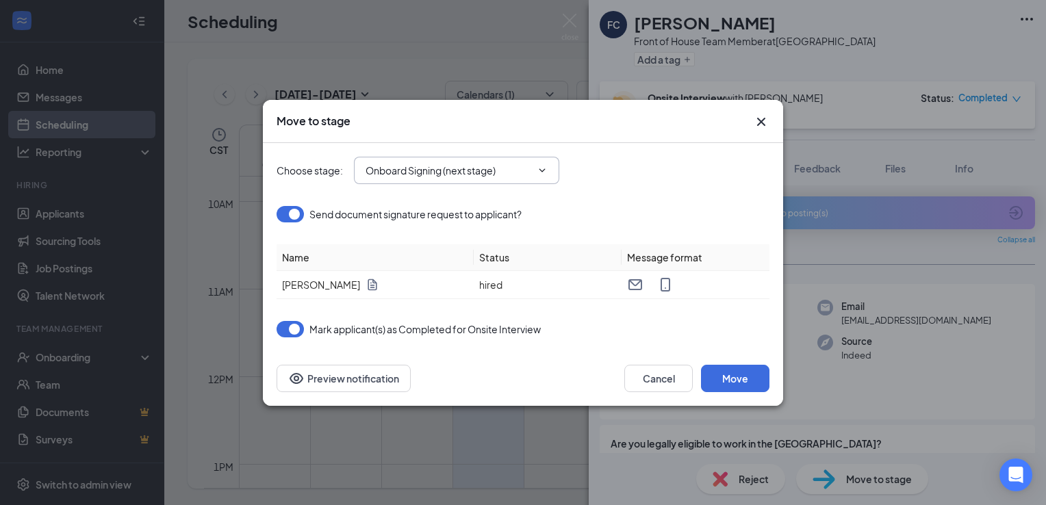
click at [450, 177] on input "Onboard Signing (next stage)" at bounding box center [449, 170] width 166 height 15
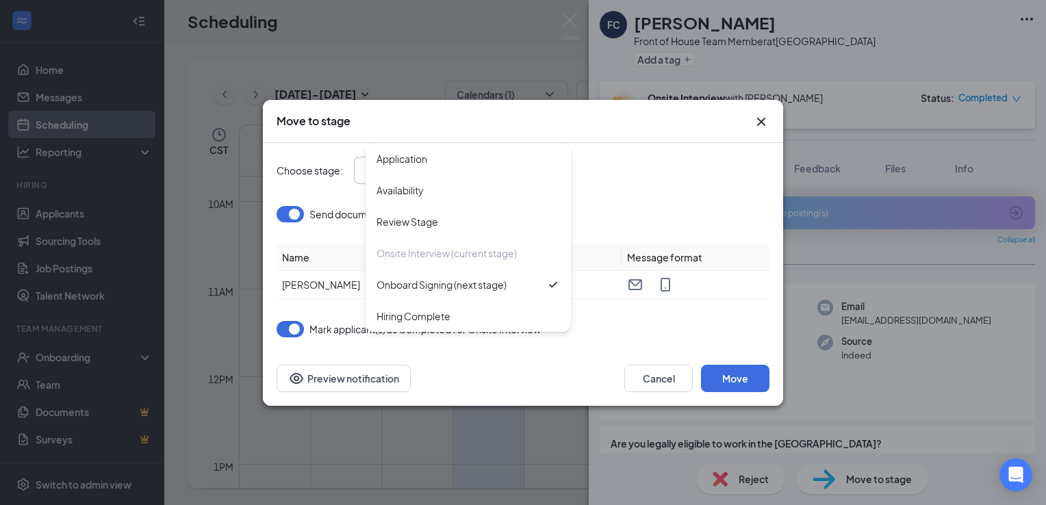
click at [652, 173] on div "Choose stage : Onboard Signing (next stage) Application Availability Review Sta…" at bounding box center [523, 170] width 493 height 27
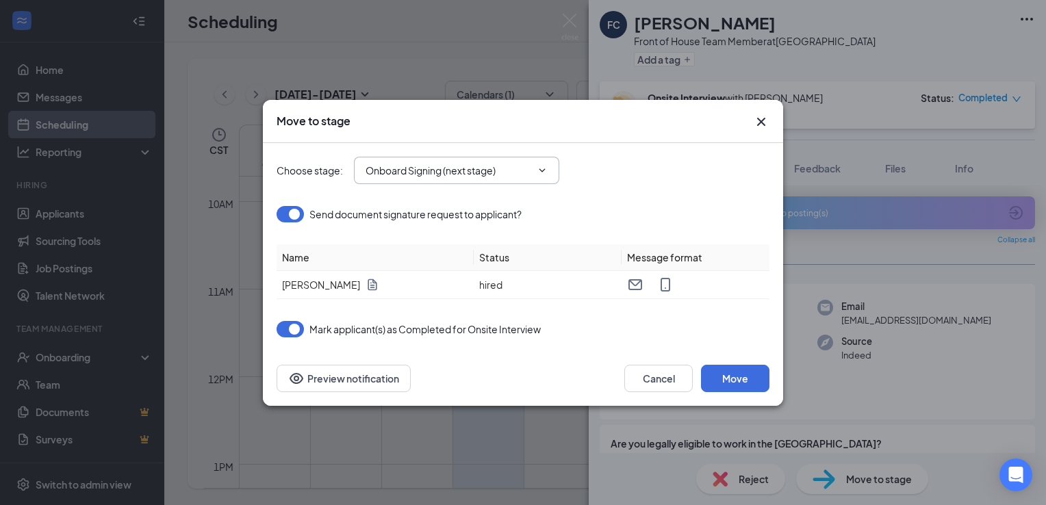
click at [476, 169] on input "Onboard Signing (next stage)" at bounding box center [449, 170] width 166 height 15
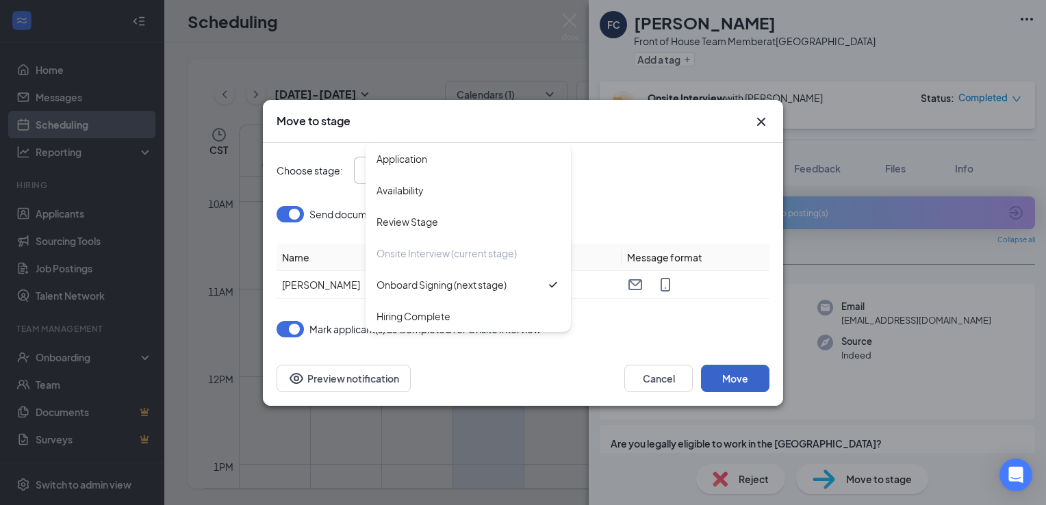
click at [726, 376] on button "Move" at bounding box center [735, 378] width 68 height 27
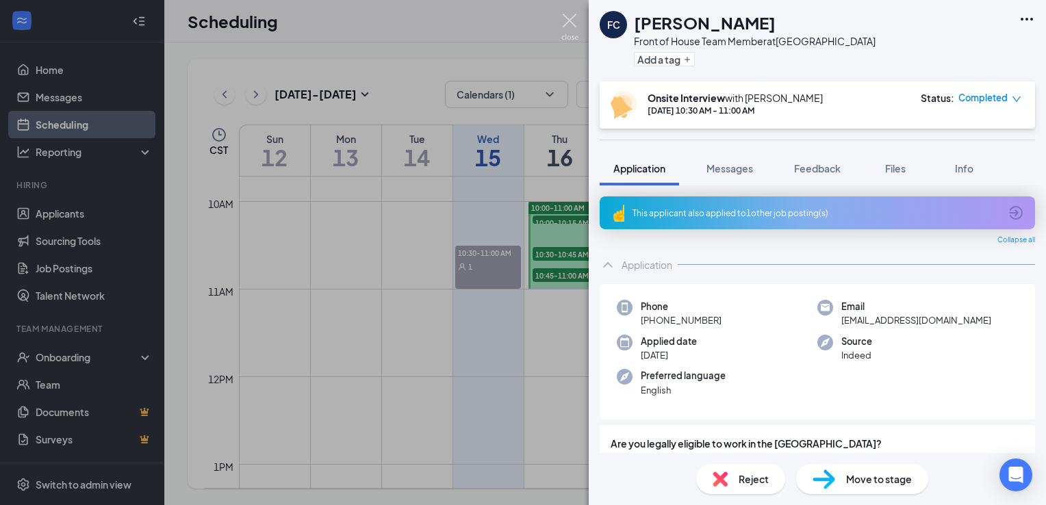
click at [569, 21] on img at bounding box center [569, 27] width 17 height 27
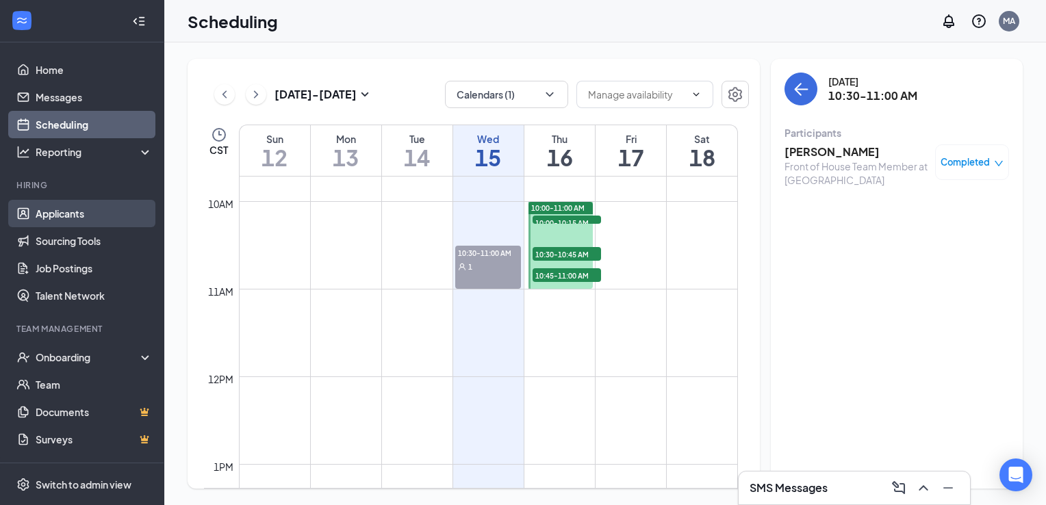
click at [65, 219] on link "Applicants" at bounding box center [94, 213] width 117 height 27
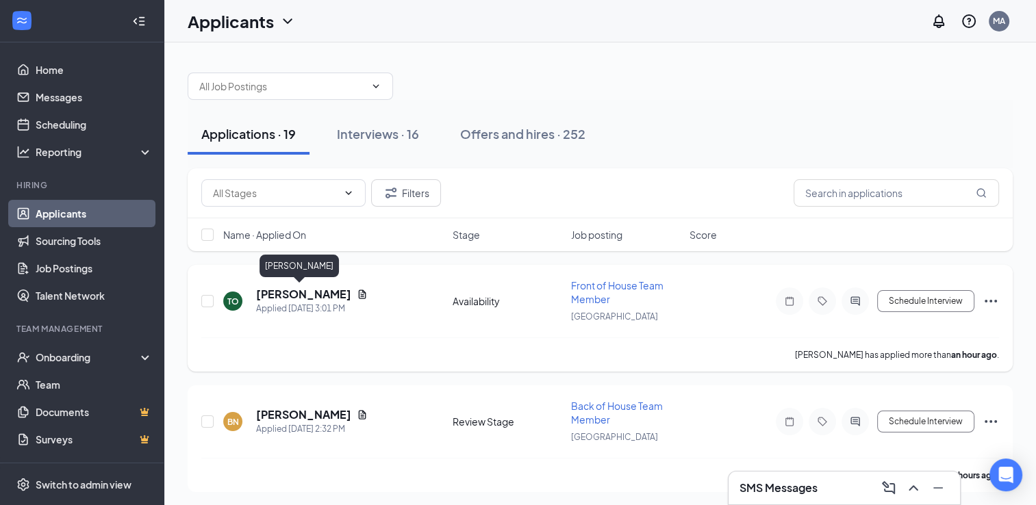
click at [295, 294] on h5 "[PERSON_NAME]" at bounding box center [303, 294] width 95 height 15
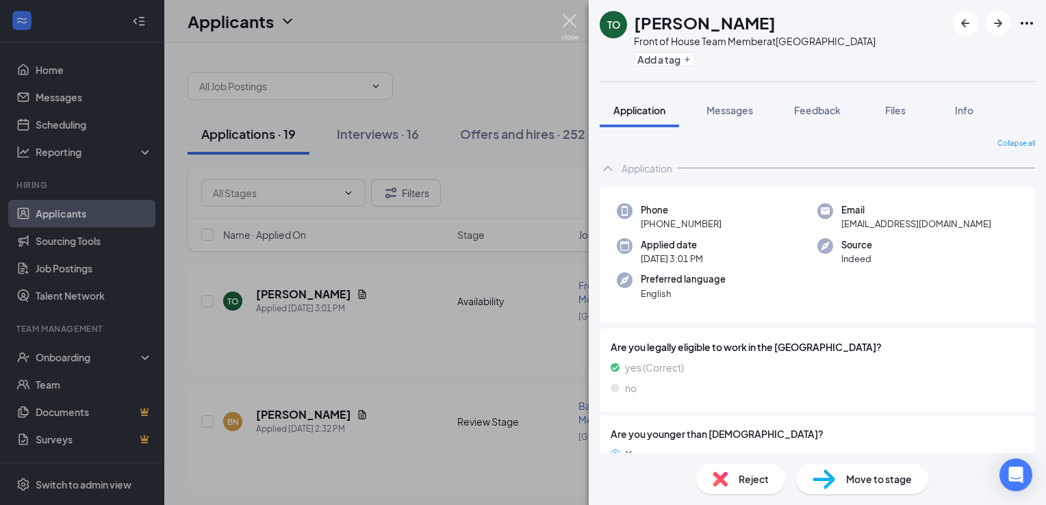
click at [570, 23] on img at bounding box center [569, 27] width 17 height 27
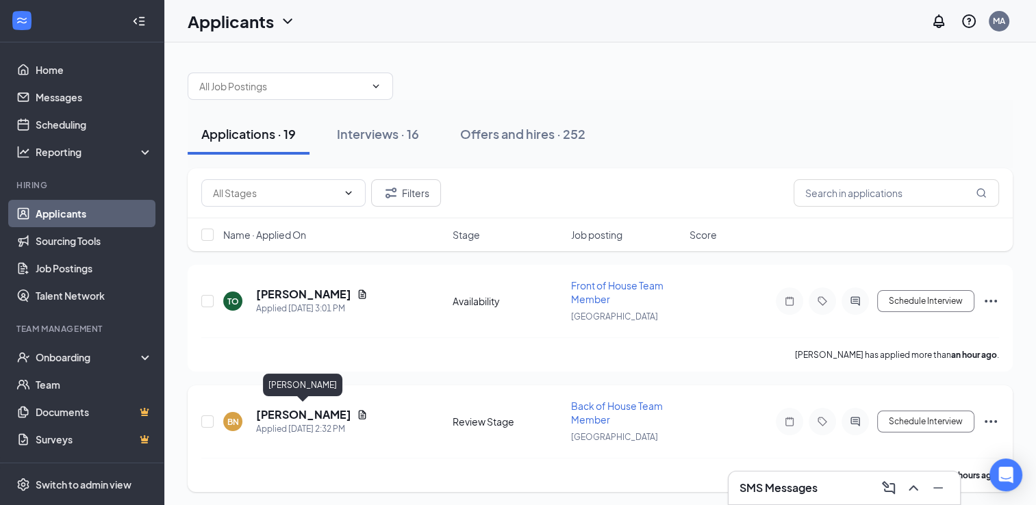
click at [288, 413] on h5 "[PERSON_NAME]" at bounding box center [303, 414] width 95 height 15
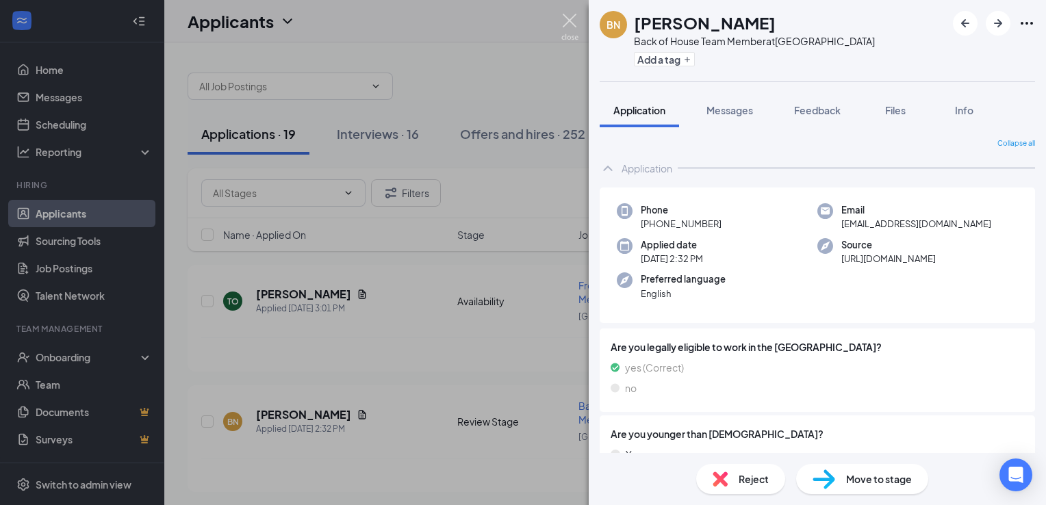
click at [569, 19] on img at bounding box center [569, 27] width 17 height 27
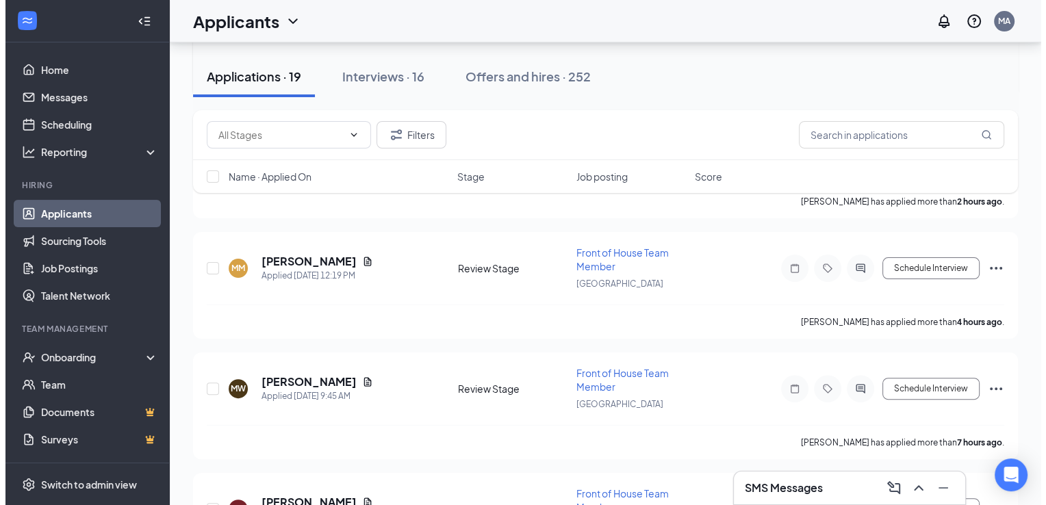
scroll to position [301, 0]
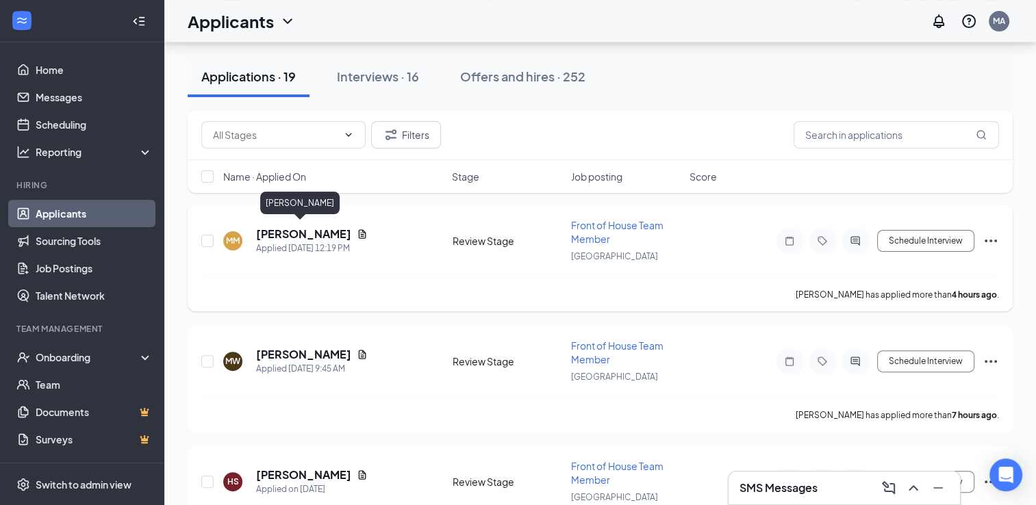
click at [297, 232] on h5 "[PERSON_NAME]" at bounding box center [303, 234] width 95 height 15
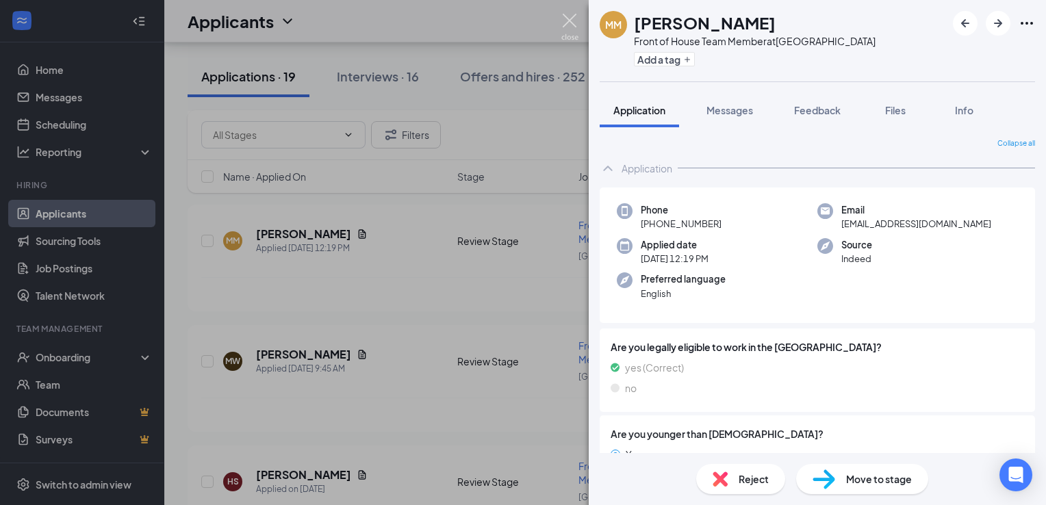
click at [568, 23] on img at bounding box center [569, 27] width 17 height 27
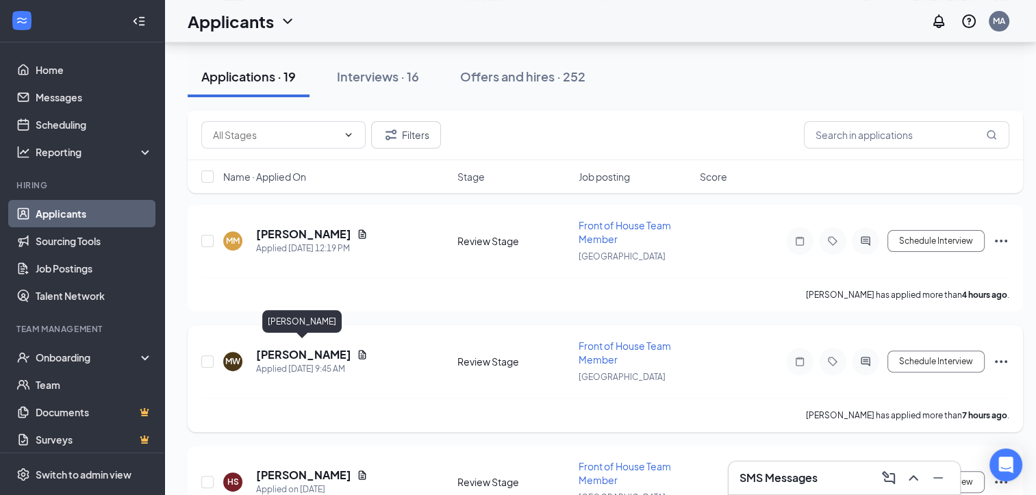
click at [299, 347] on h5 "[PERSON_NAME]" at bounding box center [303, 354] width 95 height 15
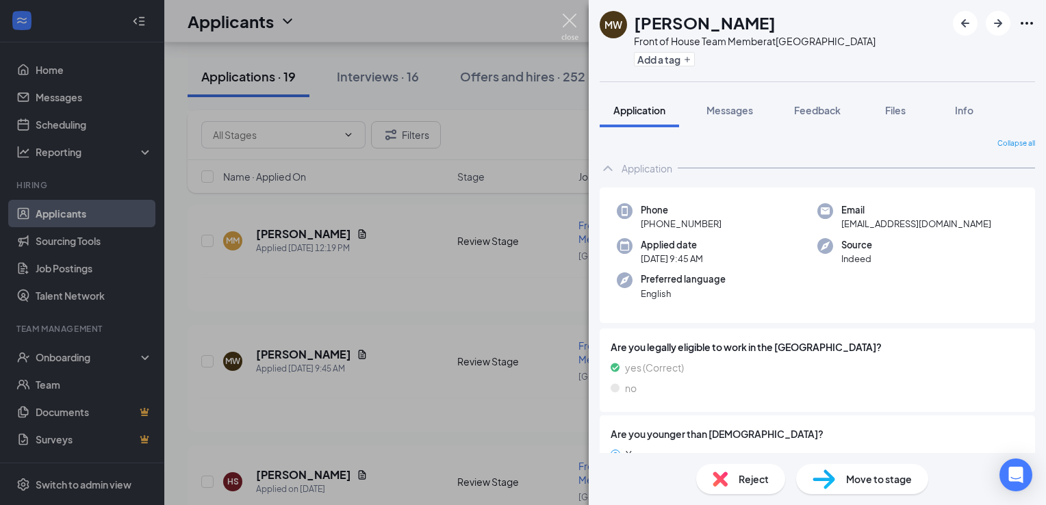
click at [569, 26] on img at bounding box center [569, 27] width 17 height 27
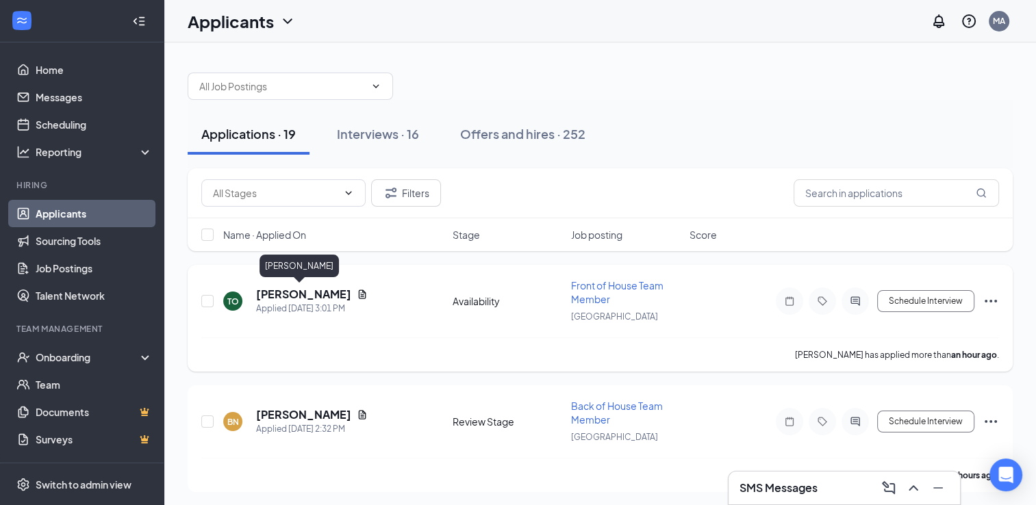
click at [294, 292] on h5 "[PERSON_NAME]" at bounding box center [303, 294] width 95 height 15
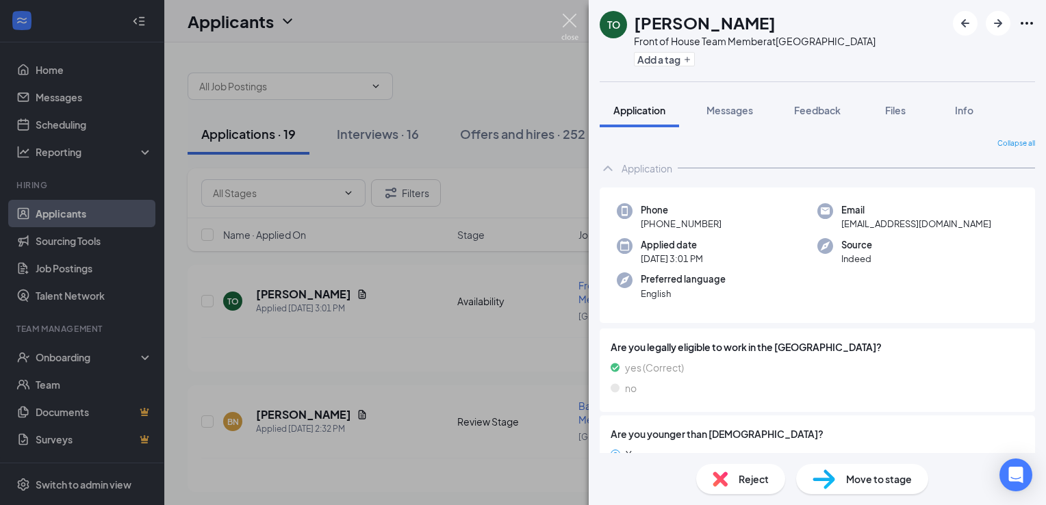
click at [572, 18] on img at bounding box center [569, 27] width 17 height 27
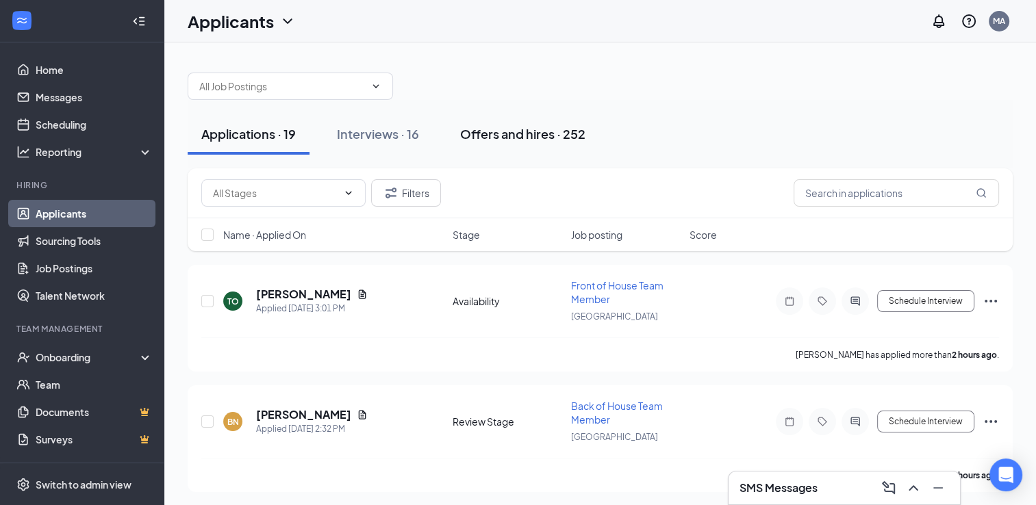
click at [531, 129] on div "Offers and hires · 252" at bounding box center [522, 133] width 125 height 17
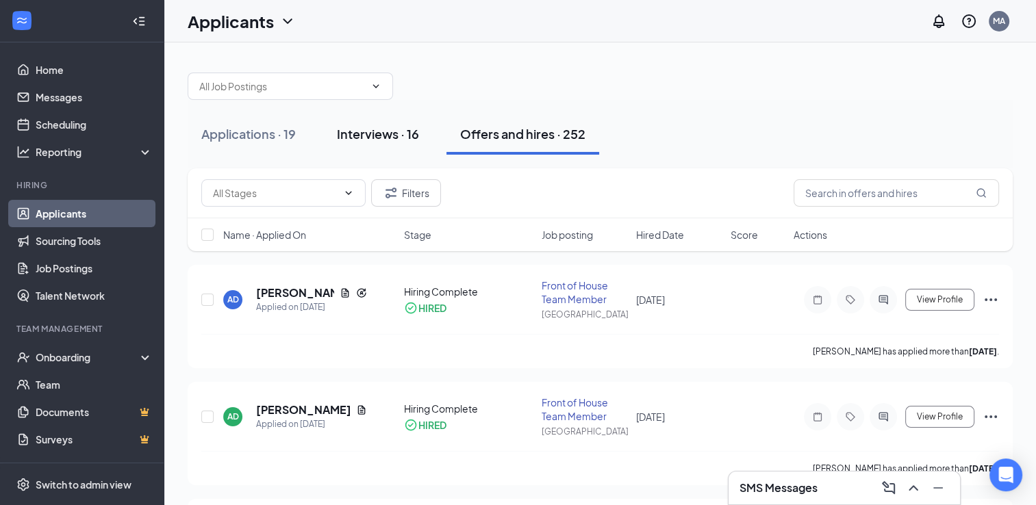
click at [407, 129] on div "Interviews · 16" at bounding box center [378, 133] width 82 height 17
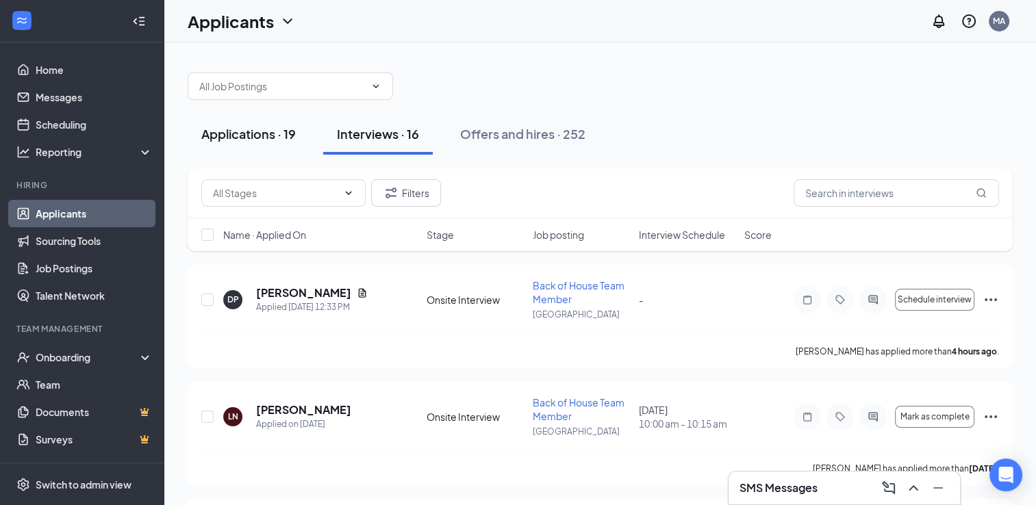
click at [268, 130] on div "Applications · 19" at bounding box center [248, 133] width 94 height 17
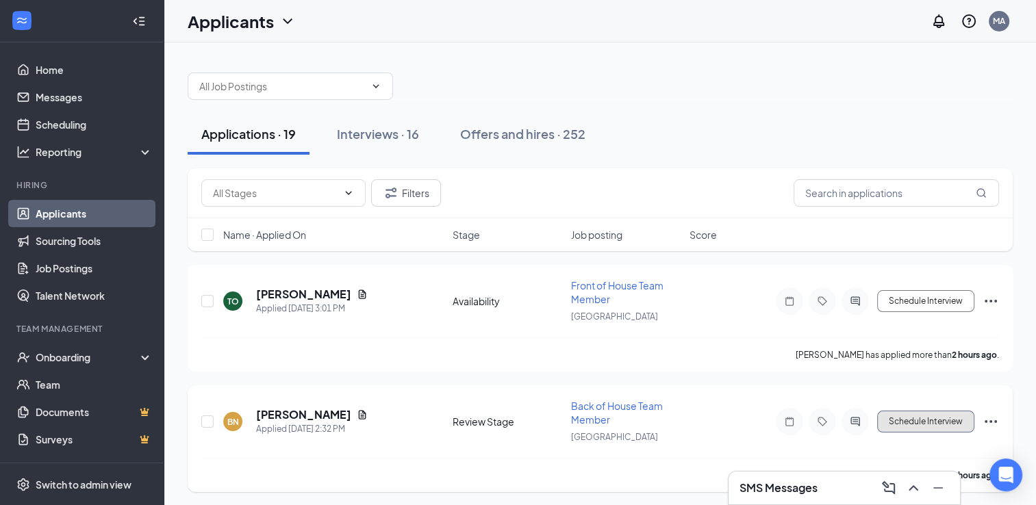
click at [938, 415] on button "Schedule Interview" at bounding box center [925, 422] width 97 height 22
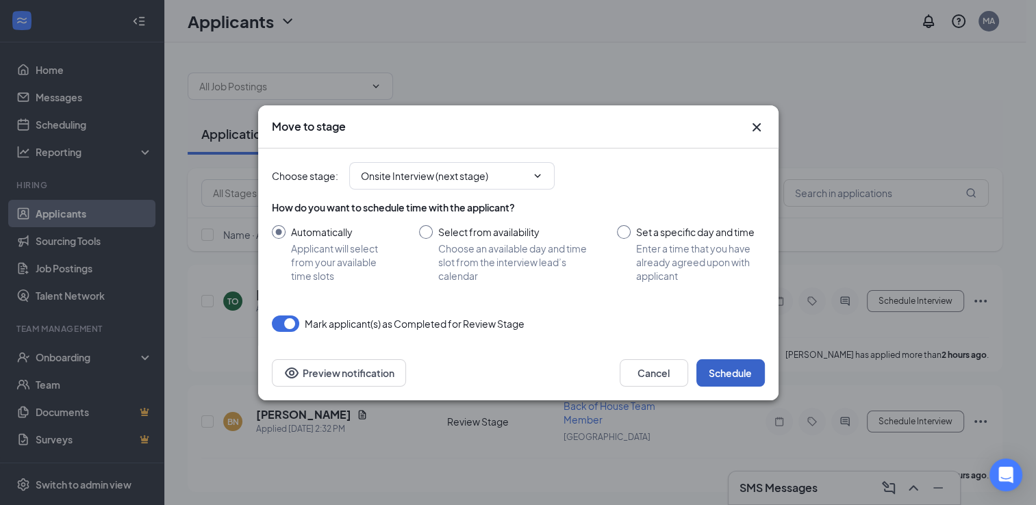
click at [736, 374] on button "Schedule" at bounding box center [730, 372] width 68 height 27
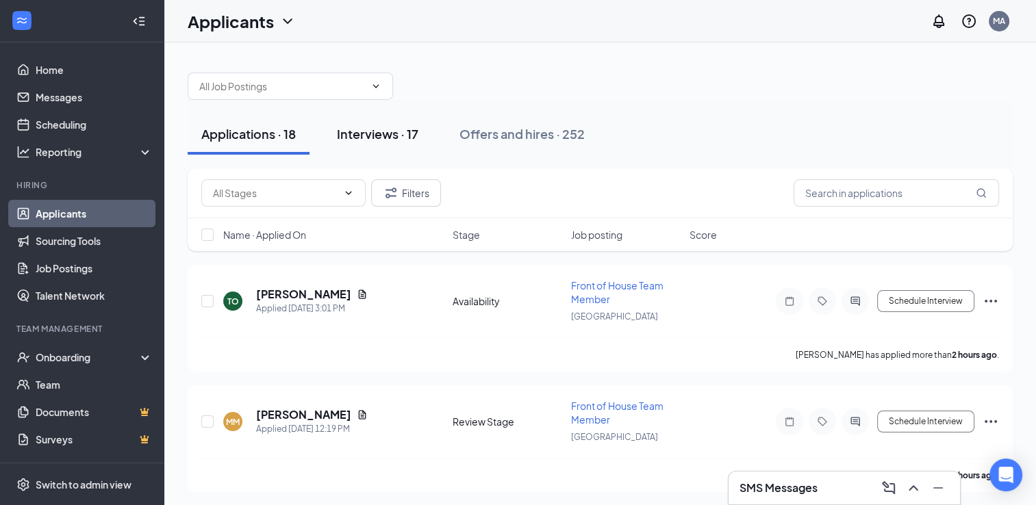
click at [408, 138] on div "Interviews · 17" at bounding box center [377, 133] width 81 height 17
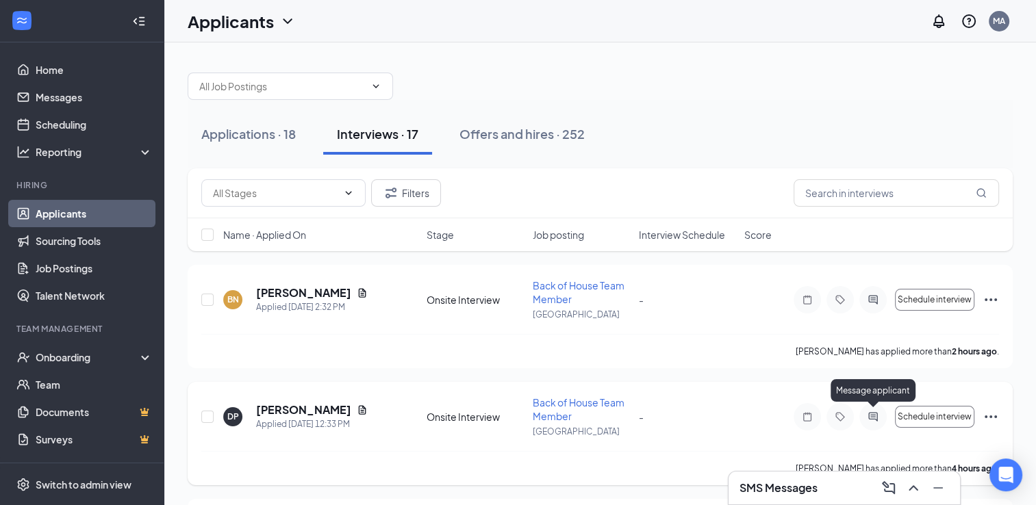
click at [873, 418] on icon "ActiveChat" at bounding box center [872, 416] width 9 height 9
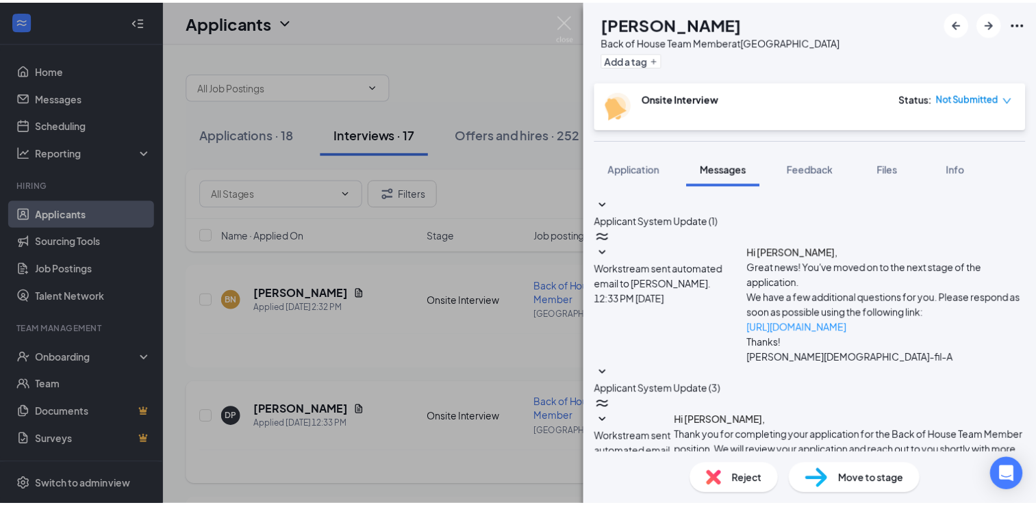
scroll to position [266, 0]
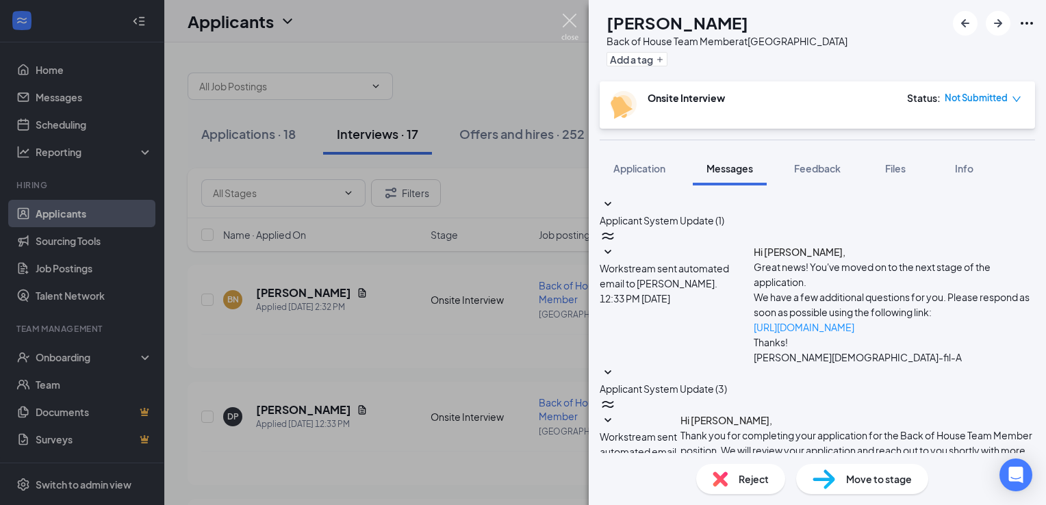
click at [571, 25] on img at bounding box center [569, 27] width 17 height 27
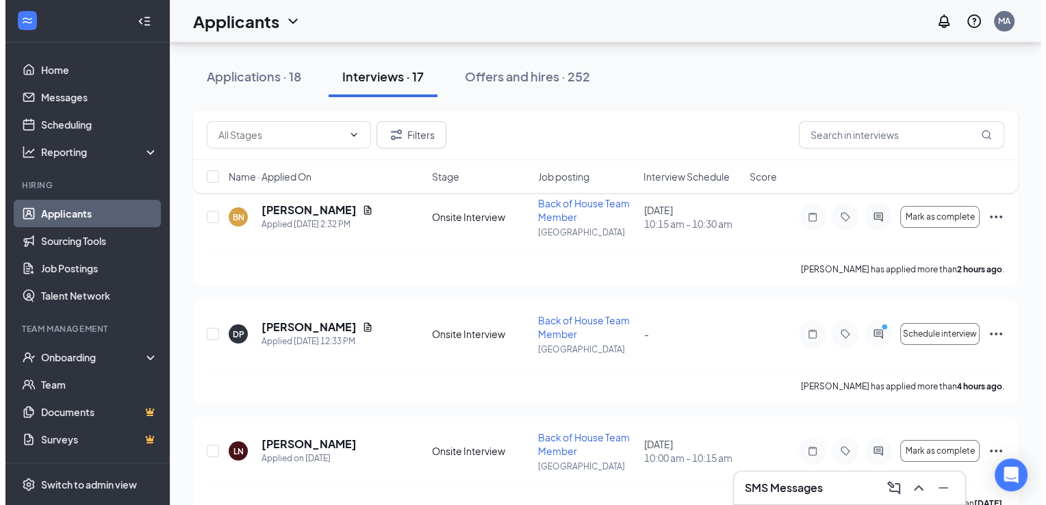
scroll to position [159, 0]
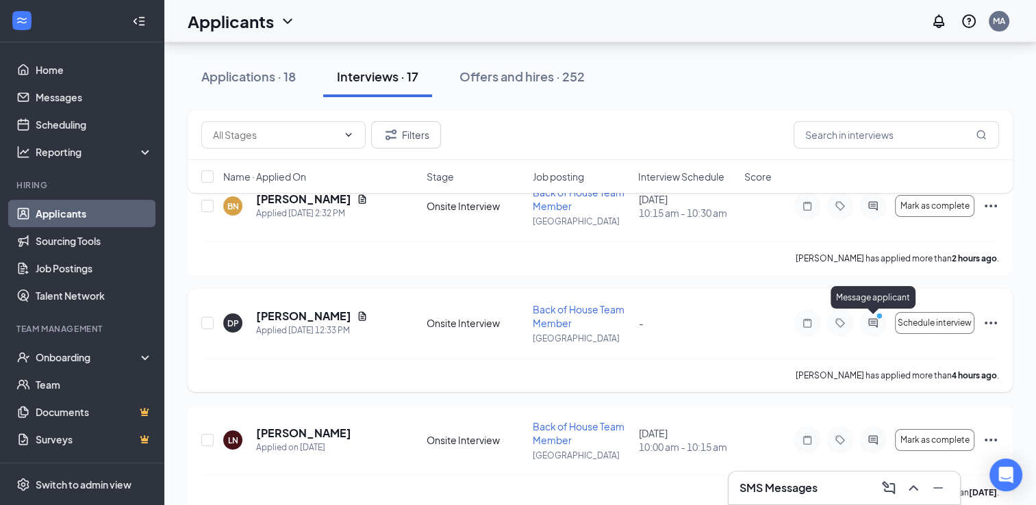
click at [876, 319] on icon "PrimaryDot" at bounding box center [881, 317] width 16 height 11
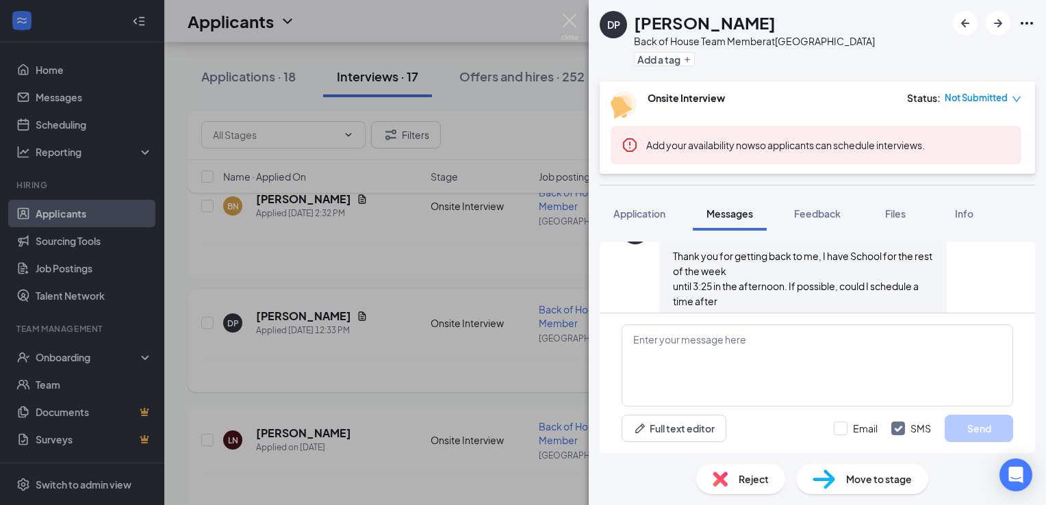
scroll to position [476, 0]
click at [823, 353] on textarea at bounding box center [818, 365] width 392 height 82
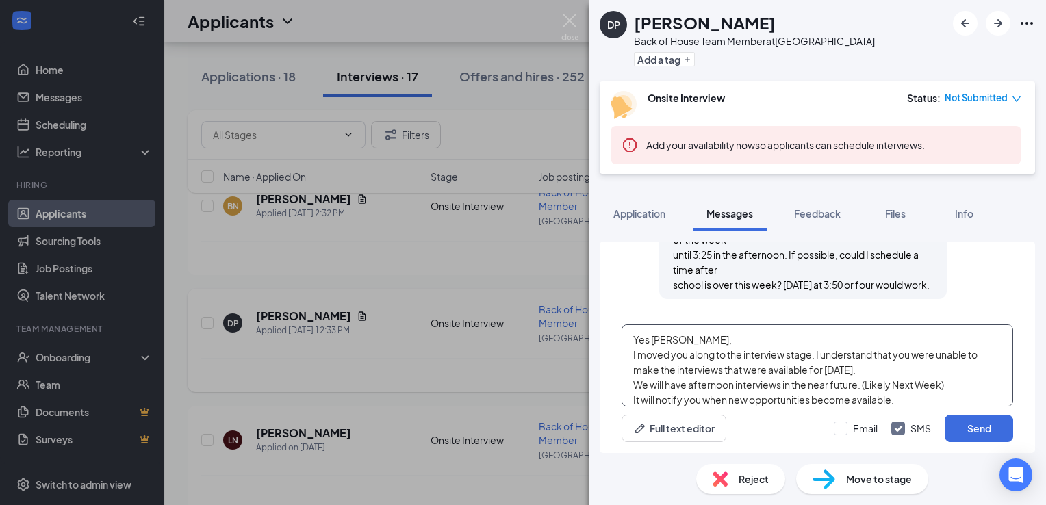
scroll to position [14, 0]
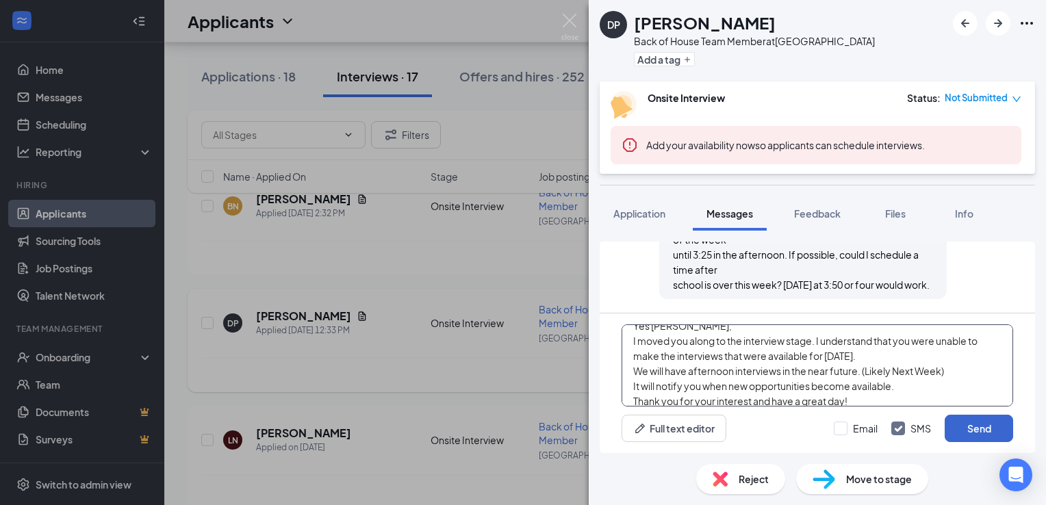
type textarea "Yes David, I moved you along to the interview stage. I understand that you were…"
click at [960, 426] on button "Send" at bounding box center [979, 428] width 68 height 27
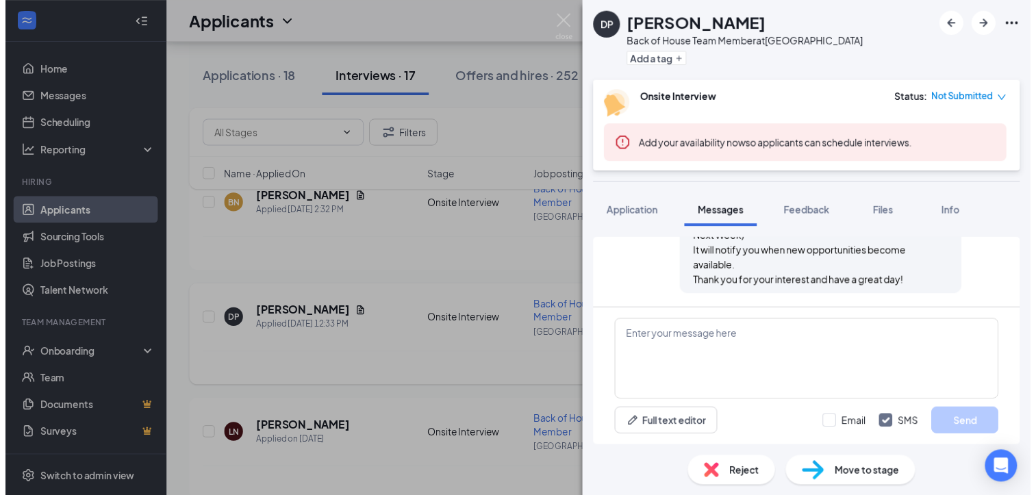
scroll to position [730, 0]
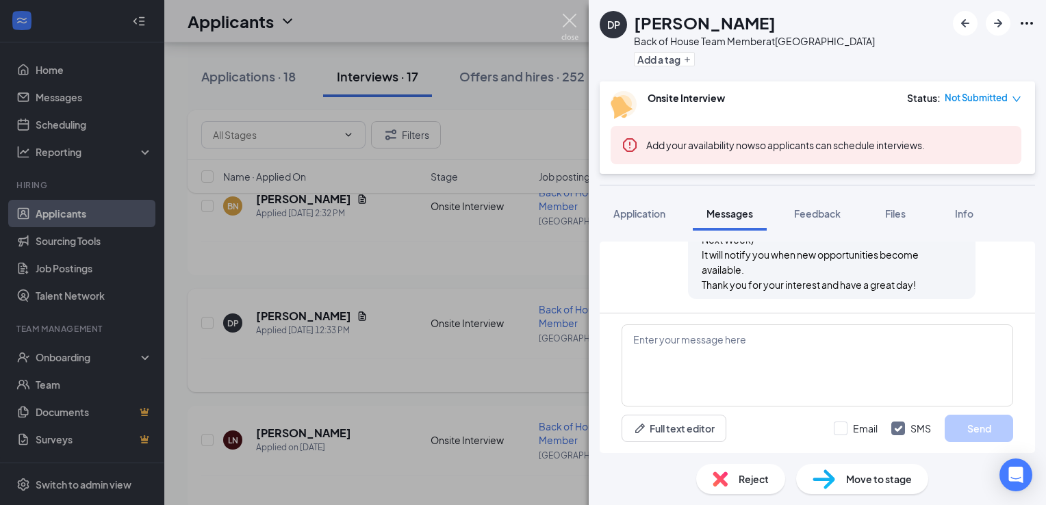
click at [574, 26] on img at bounding box center [569, 27] width 17 height 27
